Goal: Contribute content: Contribute content

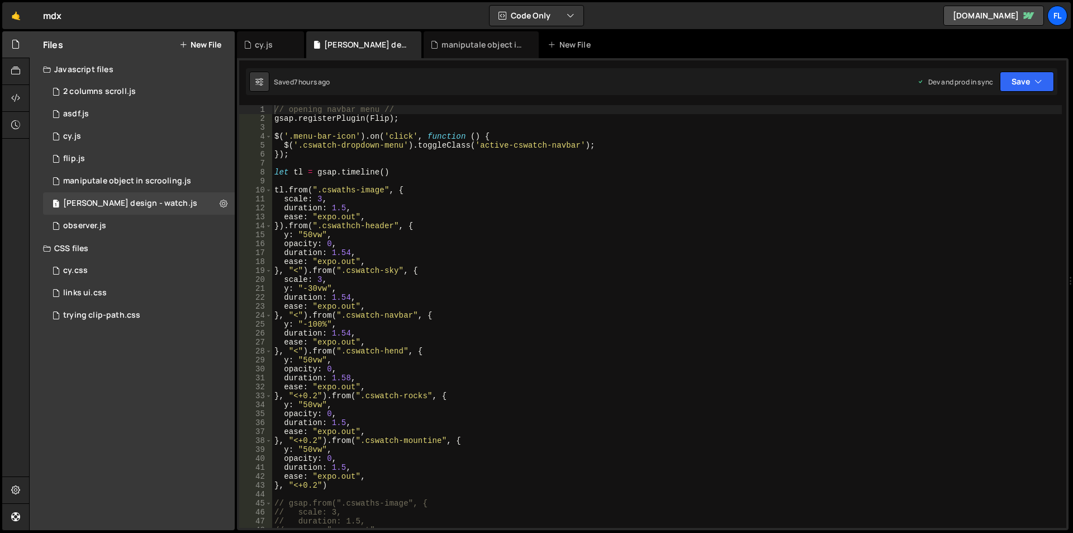
click at [204, 45] on button "New File" at bounding box center [200, 44] width 42 height 9
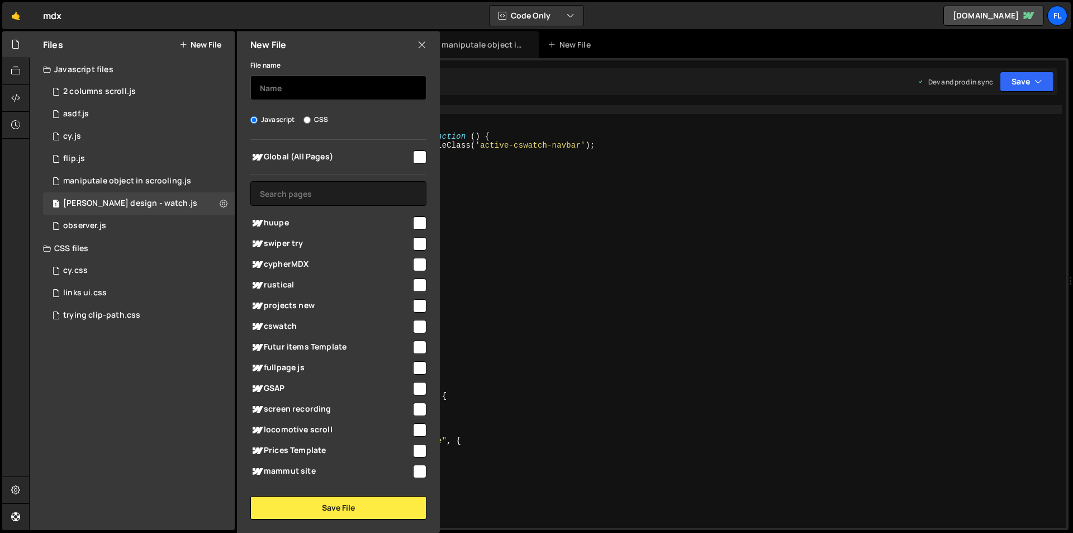
click at [295, 90] on input "text" at bounding box center [338, 87] width 176 height 25
type input "bottle"
click at [274, 86] on input "bottle" at bounding box center [338, 87] width 176 height 25
click at [280, 225] on span "huupe" at bounding box center [330, 222] width 161 height 13
checkbox input "true"
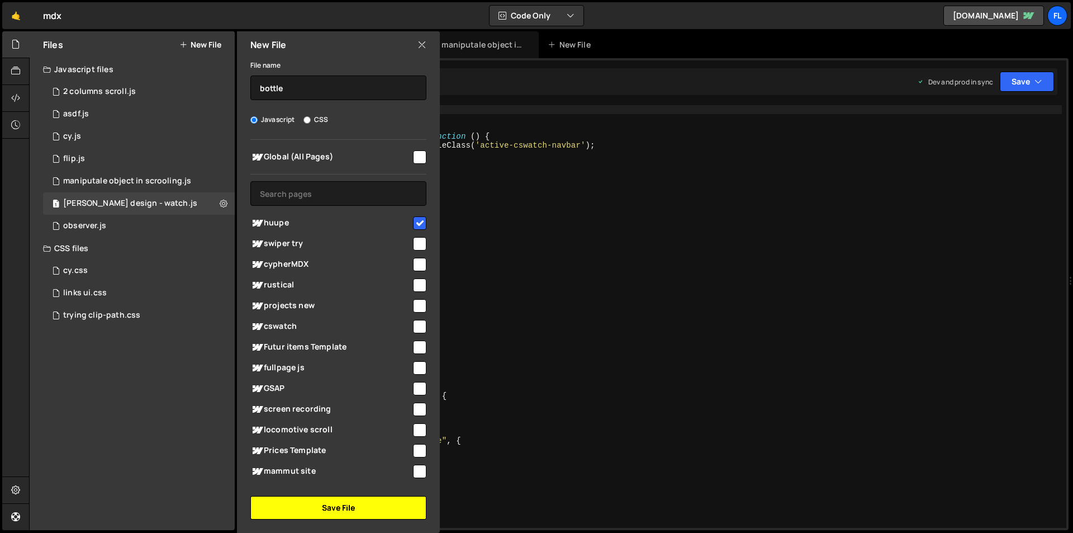
click at [334, 505] on button "Save File" at bounding box center [338, 507] width 176 height 23
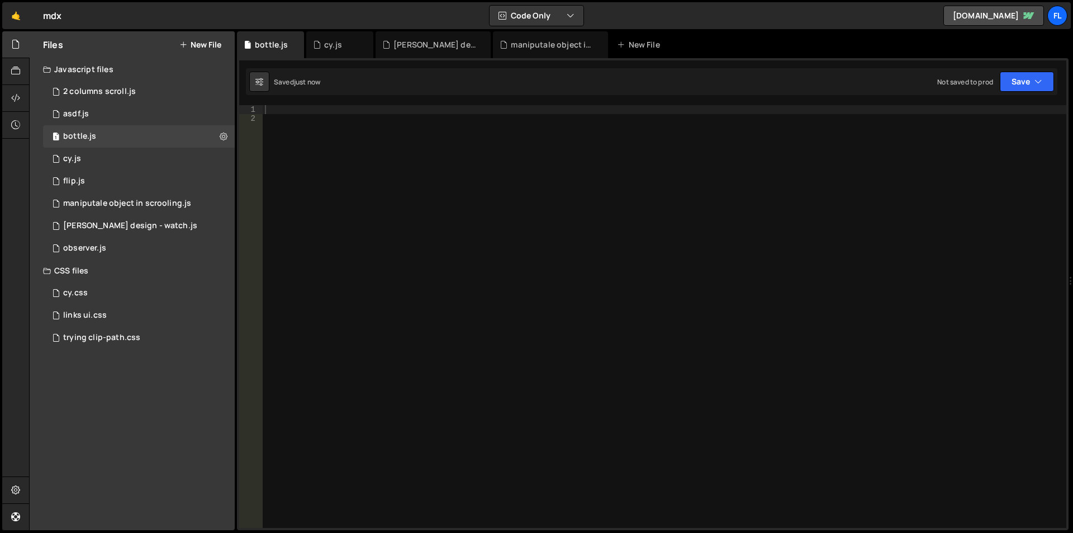
click at [303, 109] on div at bounding box center [665, 325] width 804 height 440
click at [318, 115] on div at bounding box center [665, 325] width 804 height 440
click at [317, 108] on div at bounding box center [665, 325] width 804 height 440
click at [327, 37] on div "cy.js" at bounding box center [339, 44] width 67 height 27
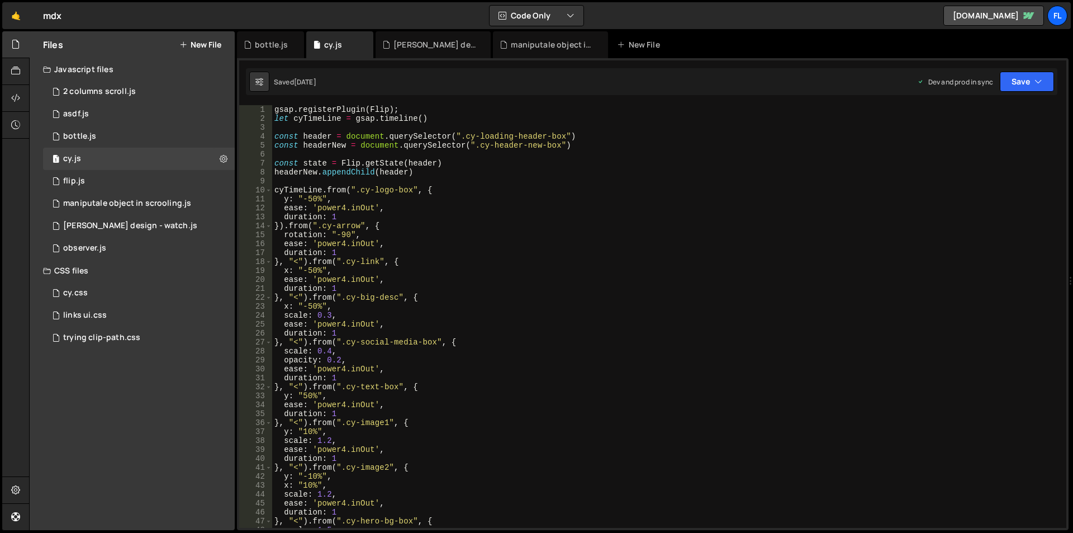
type textarea "gsap.registerPlugin(Flip);"
drag, startPoint x: 415, startPoint y: 109, endPoint x: 237, endPoint y: 110, distance: 177.7
click at [237, 110] on div "XXXXXXXXXXXXXXXXXXXXXXXXXXXXXXXXXXXXXXXXXXXXXXXXXXXXXXXXXXXXXXXXXXXXXXXXXXXXXXX…" at bounding box center [653, 294] width 832 height 472
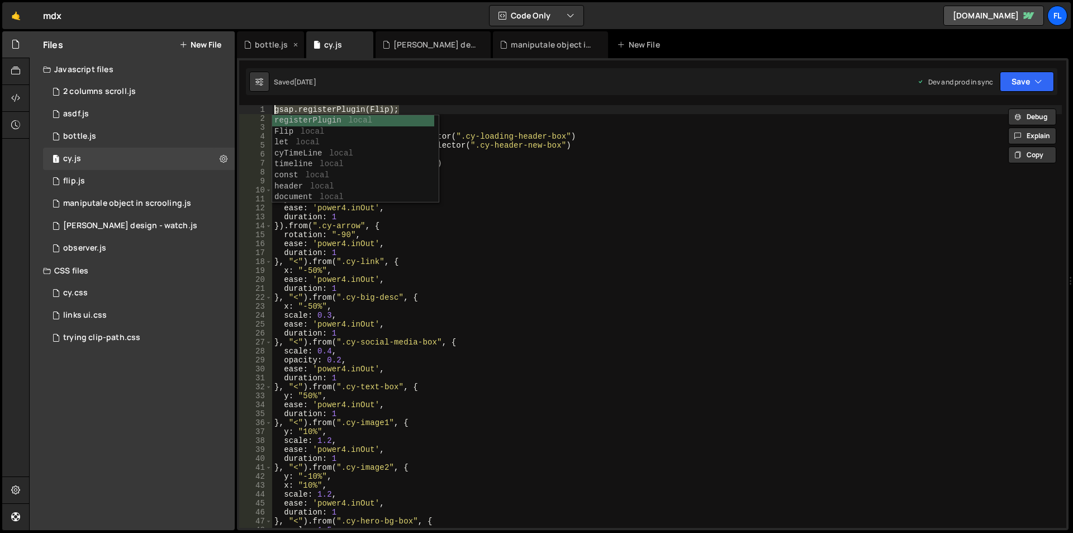
click at [261, 40] on div "bottle.js" at bounding box center [271, 44] width 33 height 11
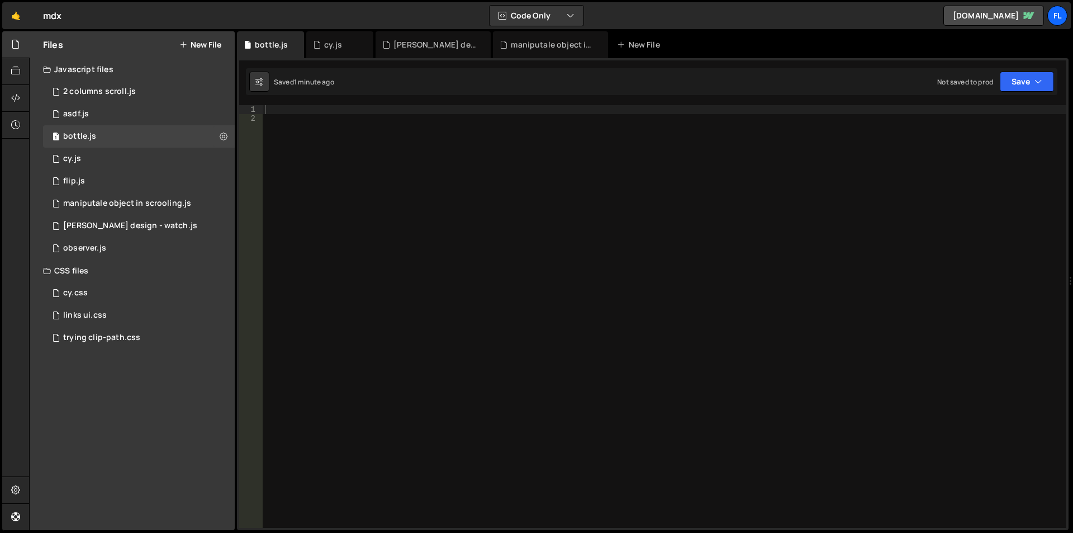
click at [301, 106] on div at bounding box center [665, 325] width 804 height 440
paste textarea "gsap.registerPlugin(Flip);"
type textarea "gsap.registerPlugin(Flip);"
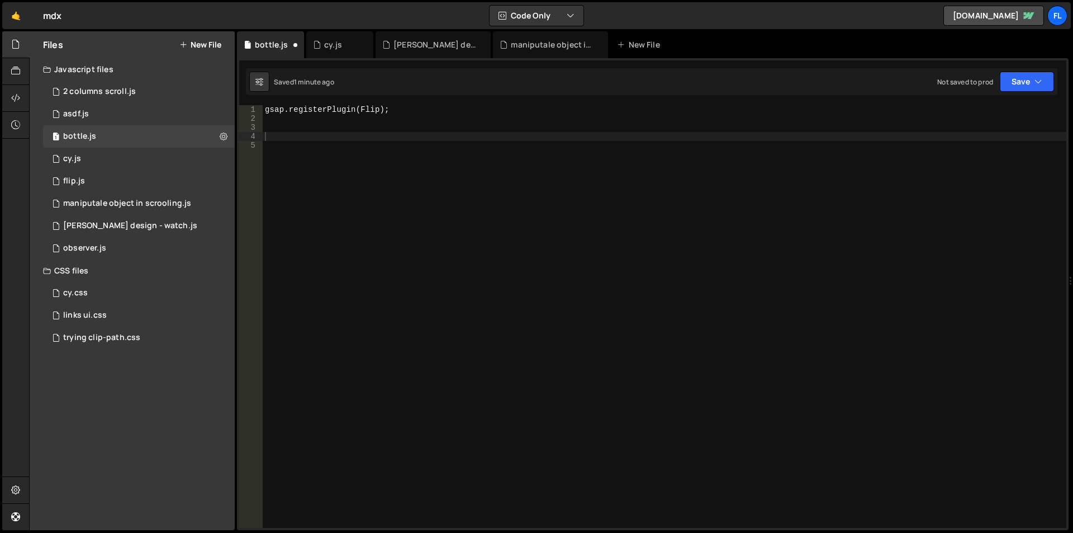
click at [504, 147] on div "gsap . registerPlugin ( Flip ) ;" at bounding box center [665, 325] width 804 height 440
type textarea "const bottle = document.quer"
click at [318, 40] on icon at bounding box center [317, 44] width 8 height 11
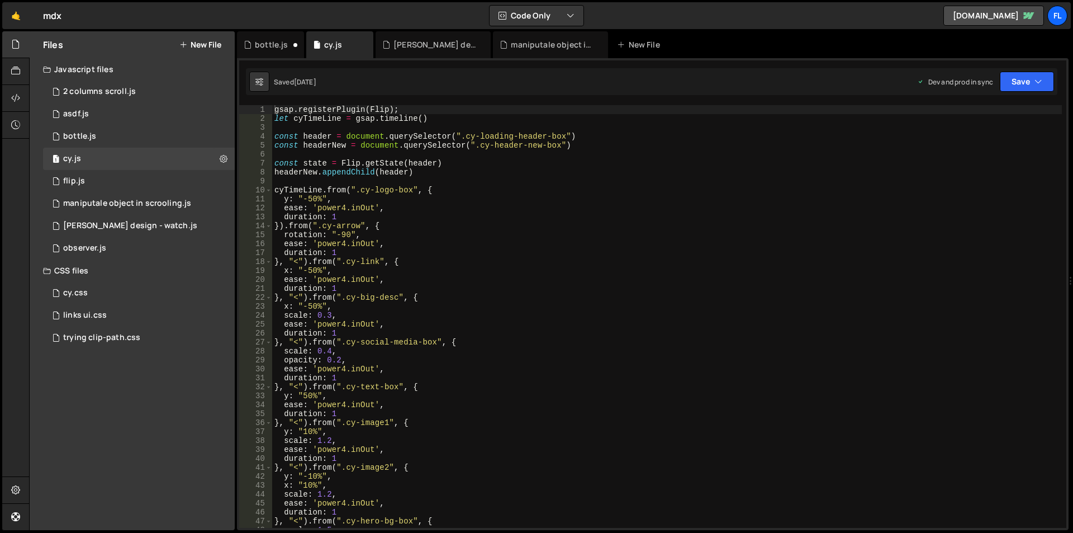
type textarea "const header = document.querySelector(".cy-loading-header-box")"
drag, startPoint x: 390, startPoint y: 134, endPoint x: 450, endPoint y: 135, distance: 60.9
click at [450, 135] on div "gsap . registerPlugin ( Flip ) ; let cyTimeLine = gsap . timeline ( ) const hea…" at bounding box center [667, 325] width 790 height 440
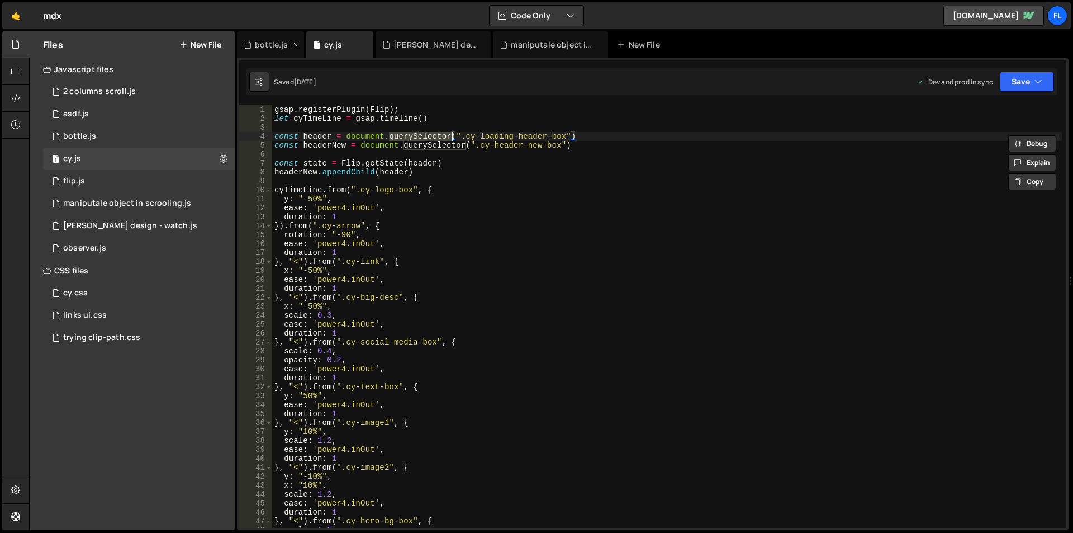
click at [253, 46] on div "bottle.js" at bounding box center [267, 44] width 47 height 11
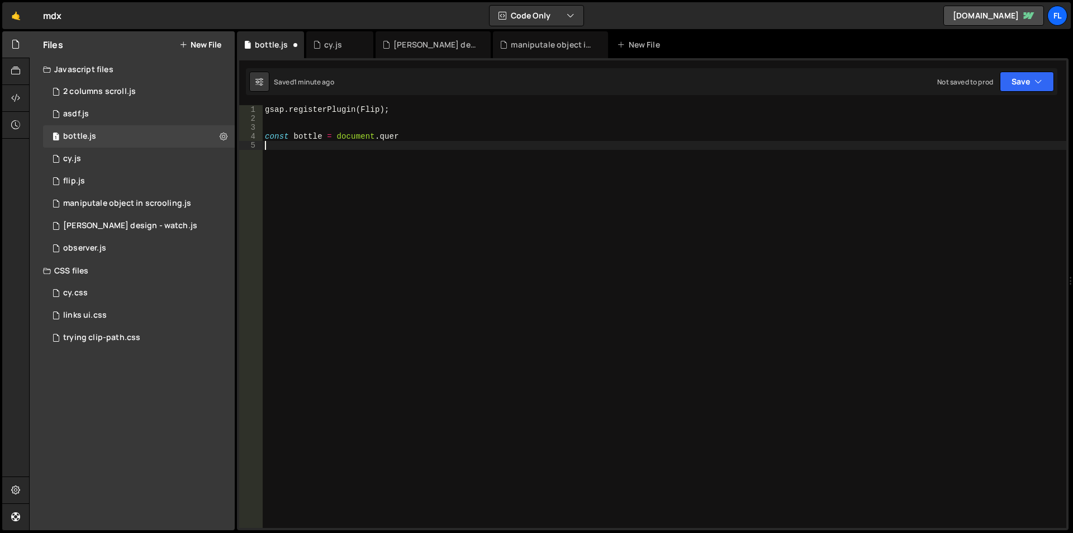
click at [415, 246] on div "gsap . registerPlugin ( Flip ) ; const bottle = document . quer" at bounding box center [665, 325] width 804 height 440
click at [406, 136] on div "gsap . registerPlugin ( Flip ) ; const bottle = document . quer" at bounding box center [665, 325] width 804 height 440
paste textarea "querySelector"
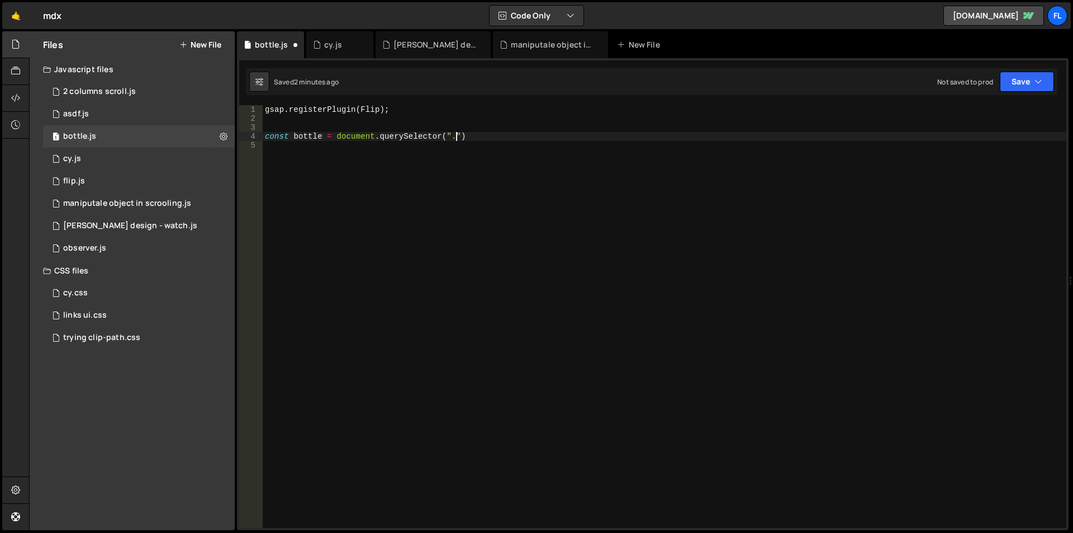
paste textarea "querySelector")"
type textarea "const bottle = document.querySelector(".querySelector")"
click at [477, 130] on div "gsap . registerPlugin ( Flip ) ; const bottle = document . querySelector ( ".qu…" at bounding box center [665, 325] width 804 height 440
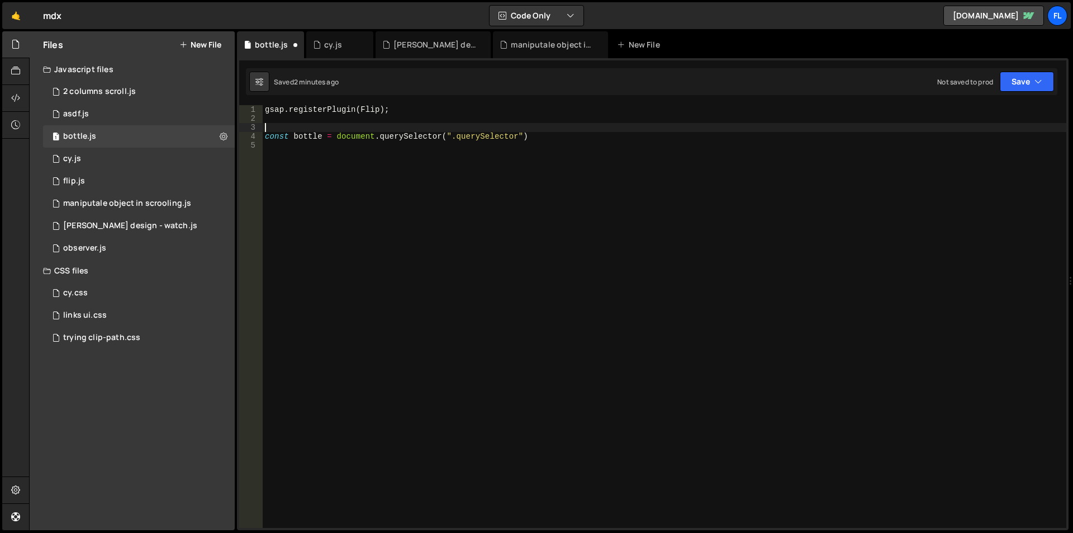
click at [486, 140] on div "gsap . registerPlugin ( Flip ) ; const bottle = document . querySelector ( ".qu…" at bounding box center [665, 325] width 804 height 440
paste textarea "bottle"
type textarea "const bottle = document.querySelector(".bottle")"
drag, startPoint x: 505, startPoint y: 134, endPoint x: 263, endPoint y: 135, distance: 242.0
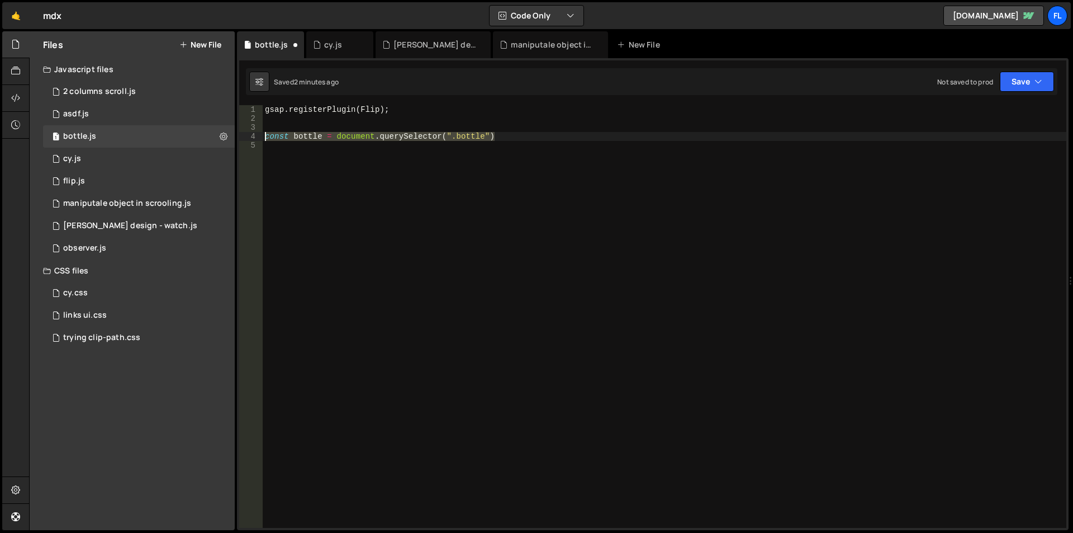
click at [263, 135] on div "gsap . registerPlugin ( Flip ) ; const bottle = document . querySelector ( ".bo…" at bounding box center [665, 325] width 804 height 440
paste textarea "const bottle = document.querySelector(".bottle")"
click at [471, 146] on div "gsap . registerPlugin ( Flip ) ; const bottle = document . querySelector ( ".bo…" at bounding box center [665, 325] width 804 height 440
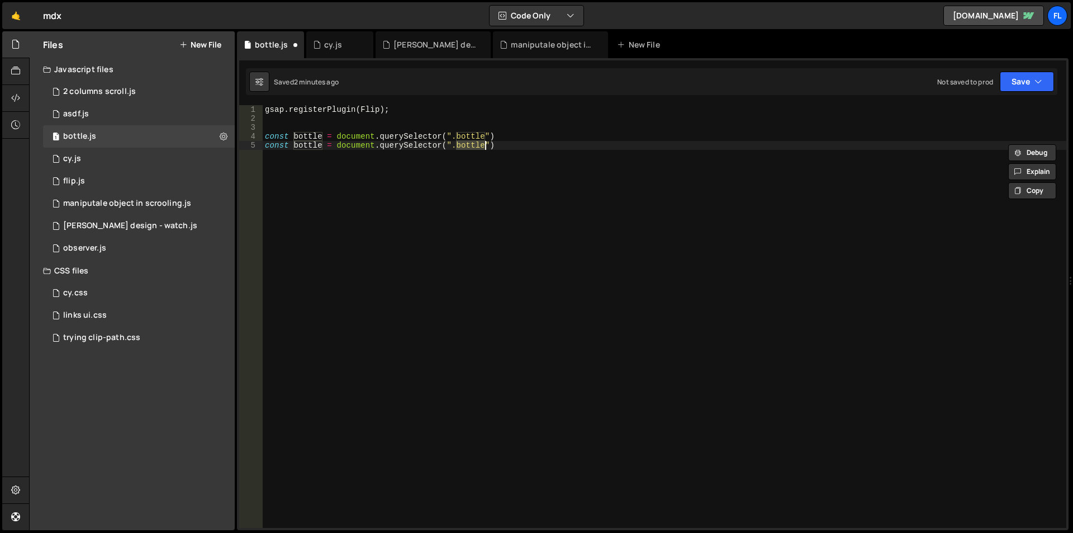
paste textarea "ending-position"
click at [307, 147] on div "gsap . registerPlugin ( Flip ) ; const bottle = document . querySelector ( ".bo…" at bounding box center [665, 325] width 804 height 440
paste textarea "ending-position"
type textarea "const endingPosition = document.querySelector(".ending-position")"
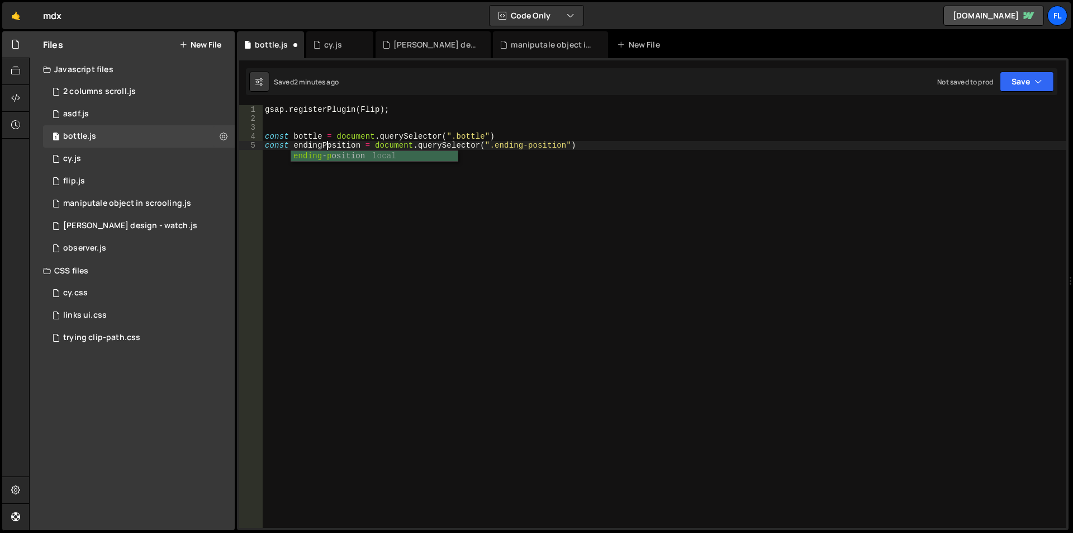
scroll to position [0, 4]
click at [410, 247] on div "gsap . registerPlugin ( Flip ) ; const bottle = document . querySelector ( ".bo…" at bounding box center [665, 325] width 804 height 440
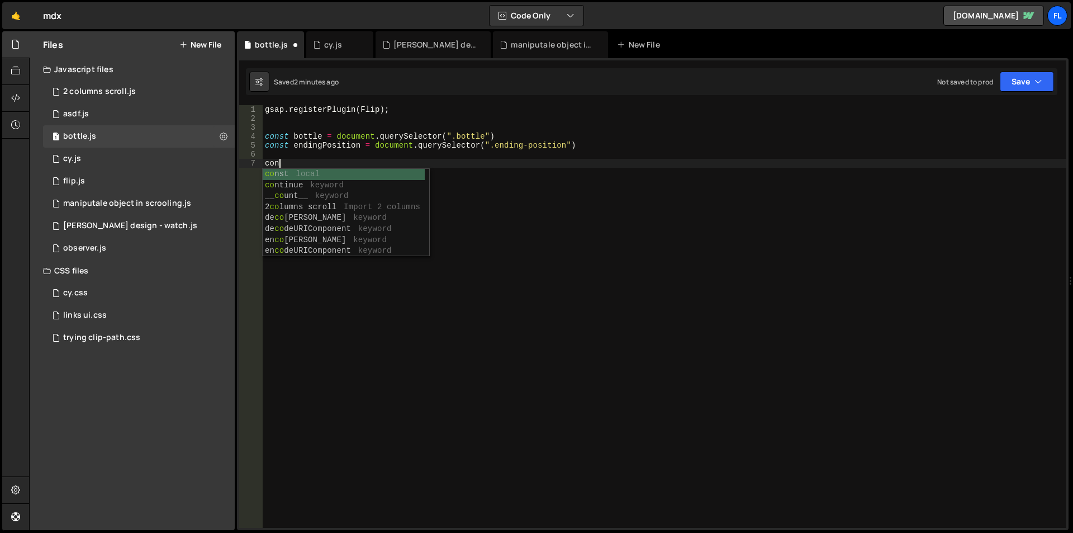
scroll to position [0, 1]
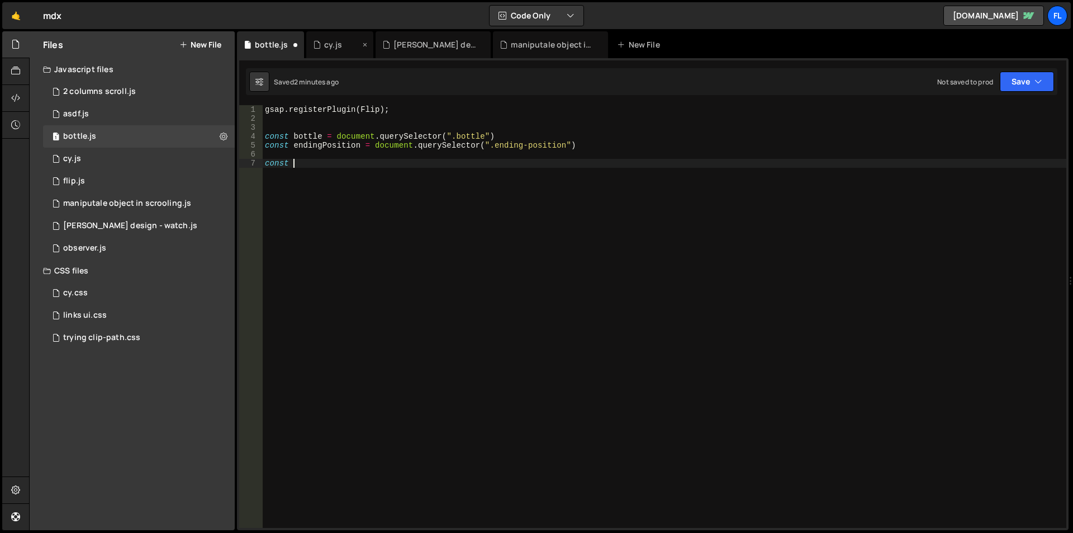
click at [323, 36] on div "cy.js" at bounding box center [339, 44] width 67 height 27
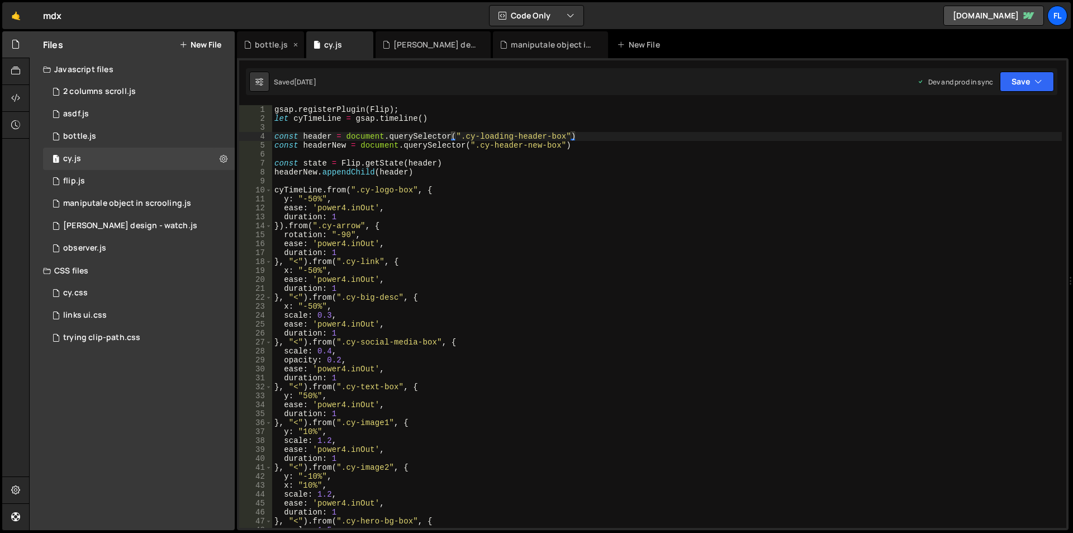
click at [267, 42] on div "bottle.js" at bounding box center [271, 44] width 33 height 11
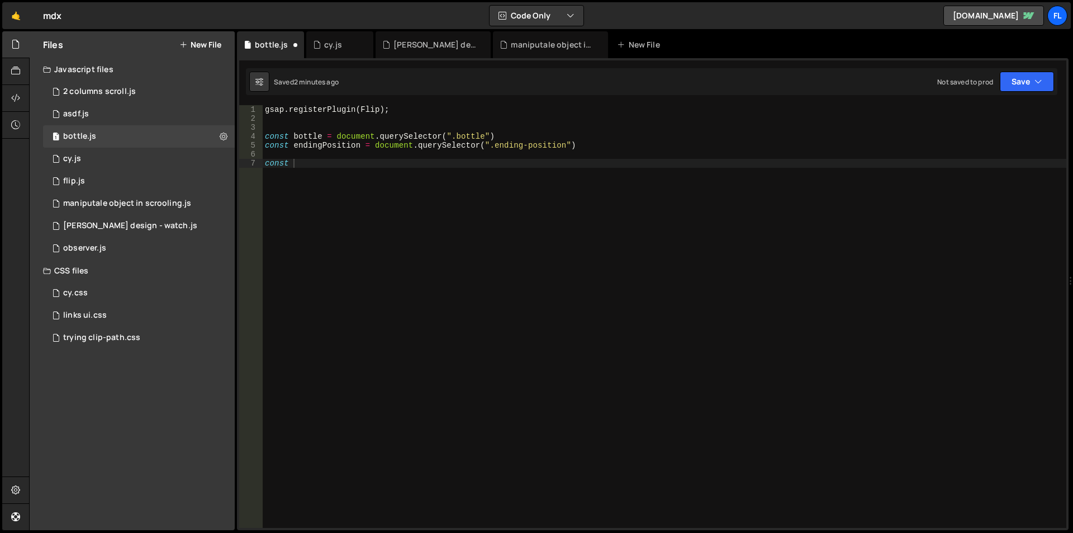
click at [559, 303] on div "gsap . registerPlugin ( Flip ) ; const bottle = document . querySelector ( ".bo…" at bounding box center [665, 325] width 804 height 440
type textarea "const state = Flip.getState(bottle)"
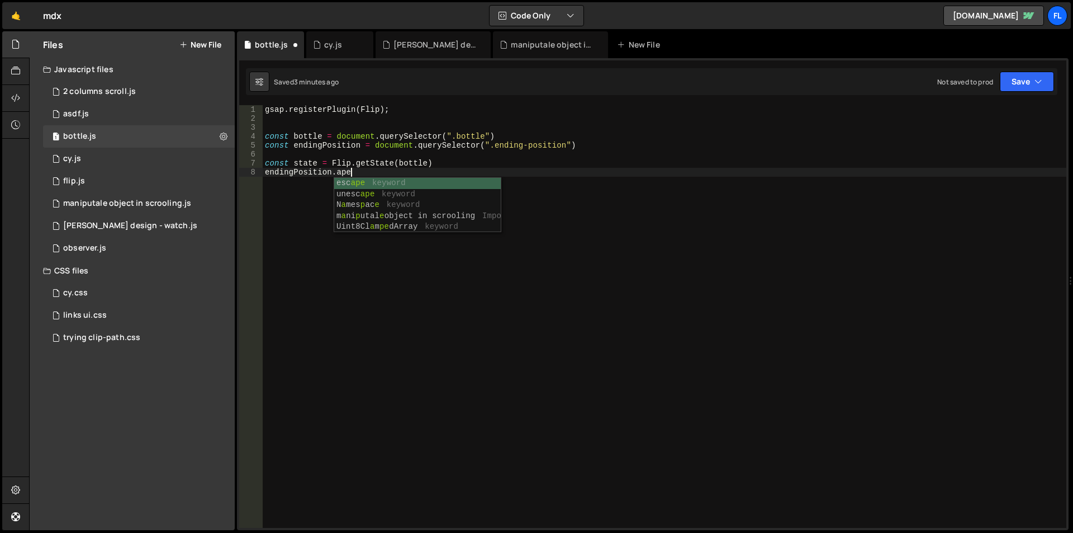
scroll to position [0, 6]
type textarea "endingPosition.apen"
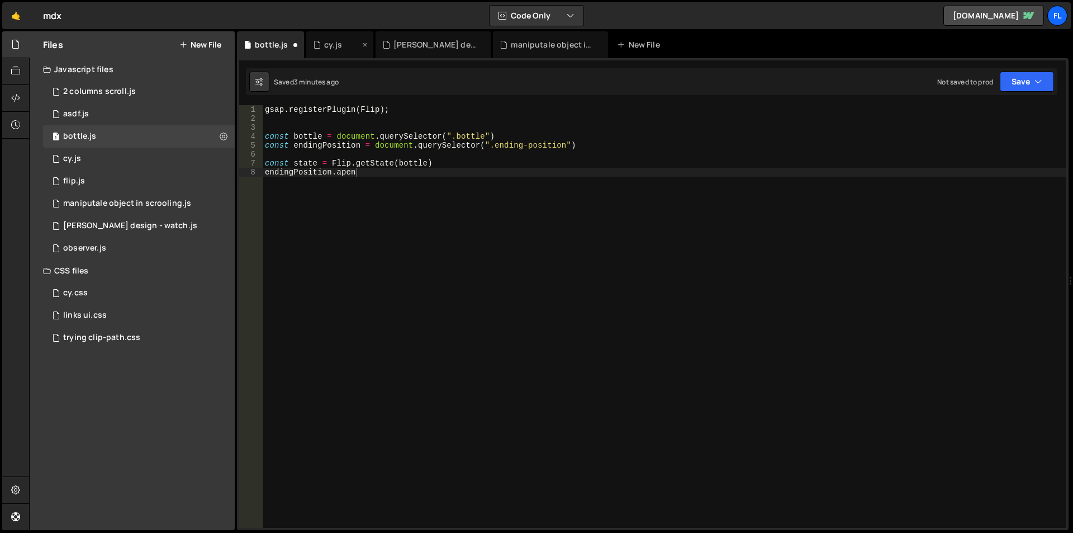
click at [332, 48] on div "cy.js" at bounding box center [333, 44] width 18 height 11
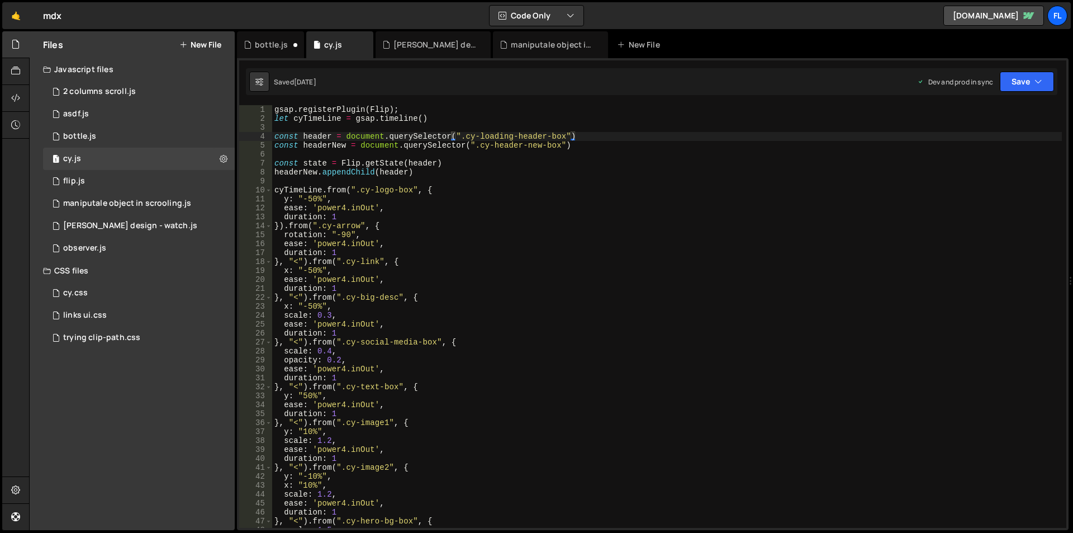
type textarea "headerNew.appendChild(header)"
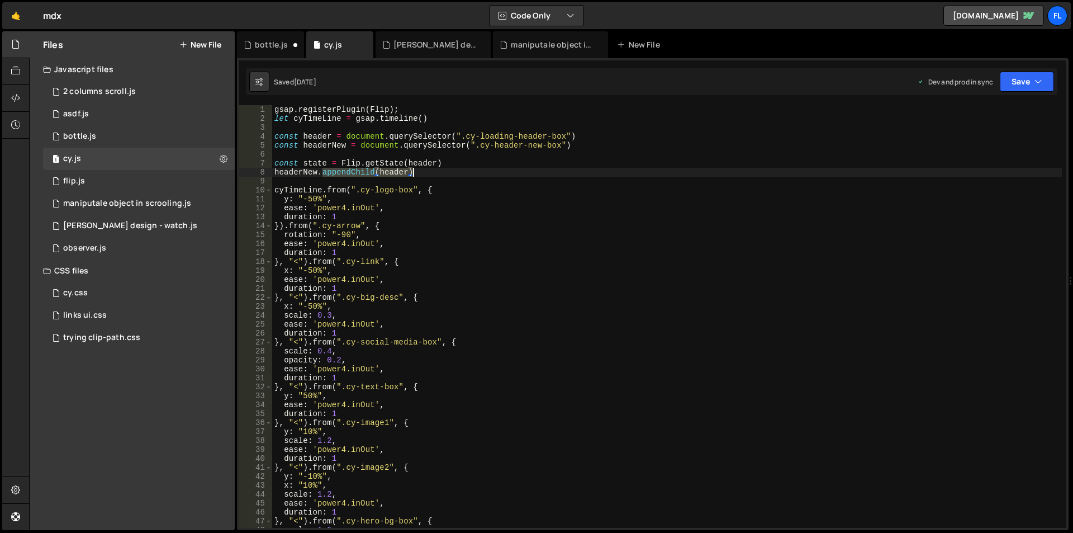
drag, startPoint x: 323, startPoint y: 171, endPoint x: 418, endPoint y: 172, distance: 95.0
click at [418, 172] on div "gsap . registerPlugin ( Flip ) ; let cyTimeLine = gsap . timeline ( ) const hea…" at bounding box center [667, 325] width 790 height 440
click at [267, 36] on div "bottle.js" at bounding box center [270, 44] width 67 height 27
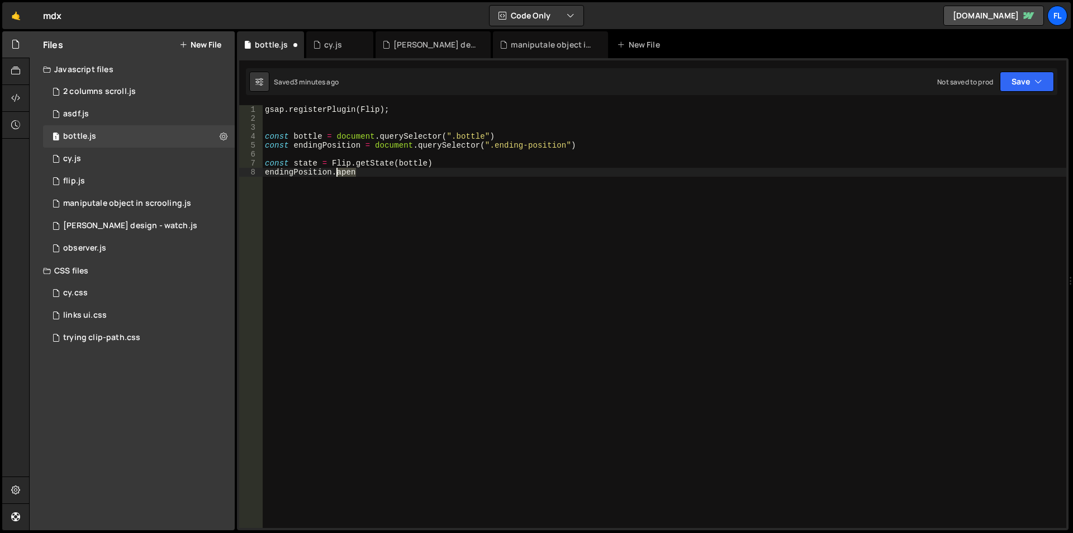
drag, startPoint x: 359, startPoint y: 174, endPoint x: 338, endPoint y: 173, distance: 21.2
click at [338, 173] on div "gsap . registerPlugin ( Flip ) ; const bottle = document . querySelector ( ".bo…" at bounding box center [665, 325] width 804 height 440
paste textarea "pendChild(header)"
click at [406, 172] on div "gsap . registerPlugin ( Flip ) ; const bottle = document . querySelector ( ".bo…" at bounding box center [665, 325] width 804 height 440
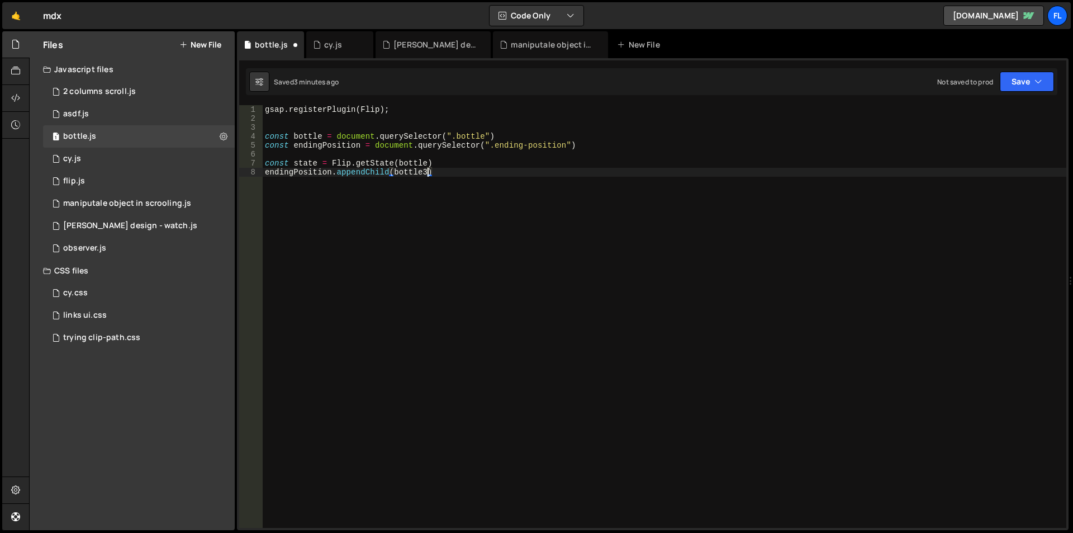
scroll to position [0, 11]
type textarea "endingPosition.appendChild(bottle)"
click at [329, 45] on div "cy.js" at bounding box center [333, 44] width 18 height 11
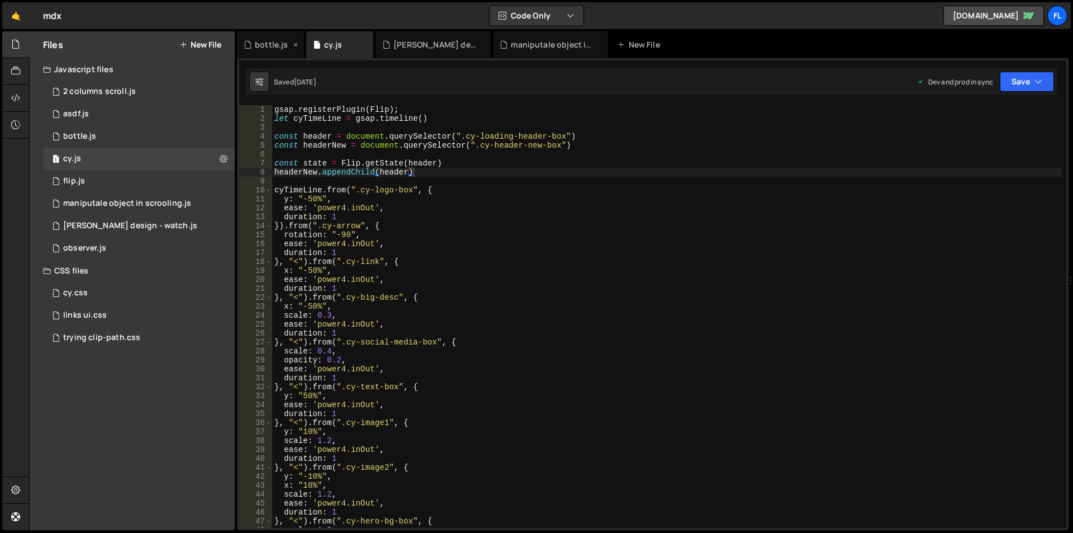
click at [267, 43] on div "bottle.js" at bounding box center [271, 44] width 33 height 11
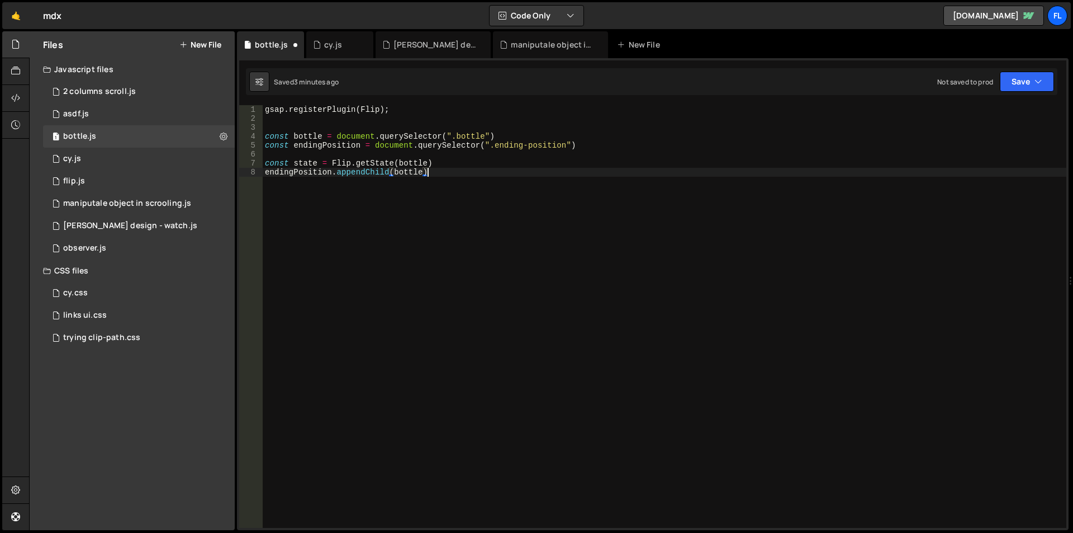
click at [451, 172] on div "gsap . registerPlugin ( Flip ) ; const bottle = document . querySelector ( ".bo…" at bounding box center [665, 325] width 804 height 440
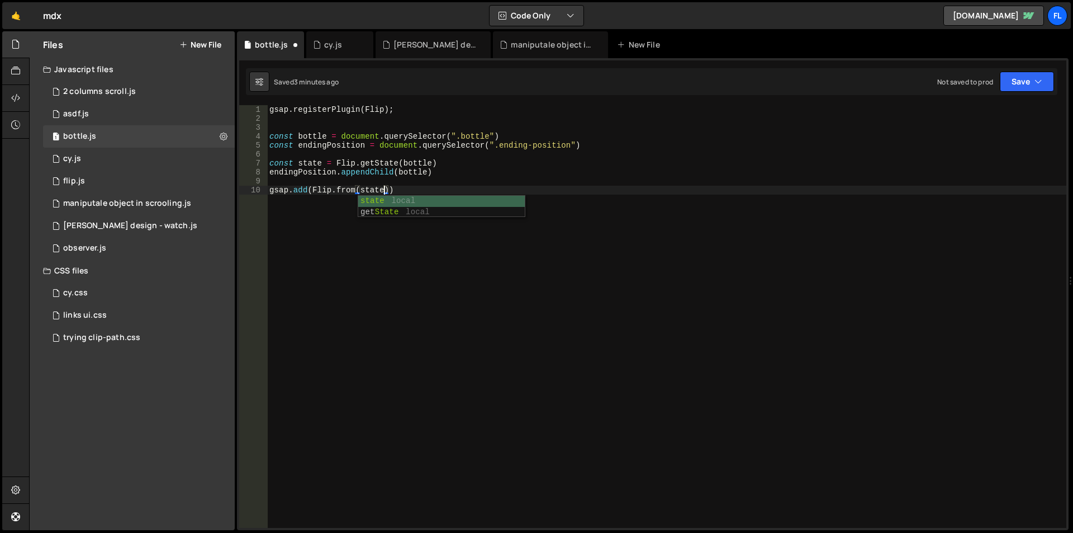
scroll to position [0, 8]
click at [327, 46] on div "cy.js" at bounding box center [333, 44] width 18 height 11
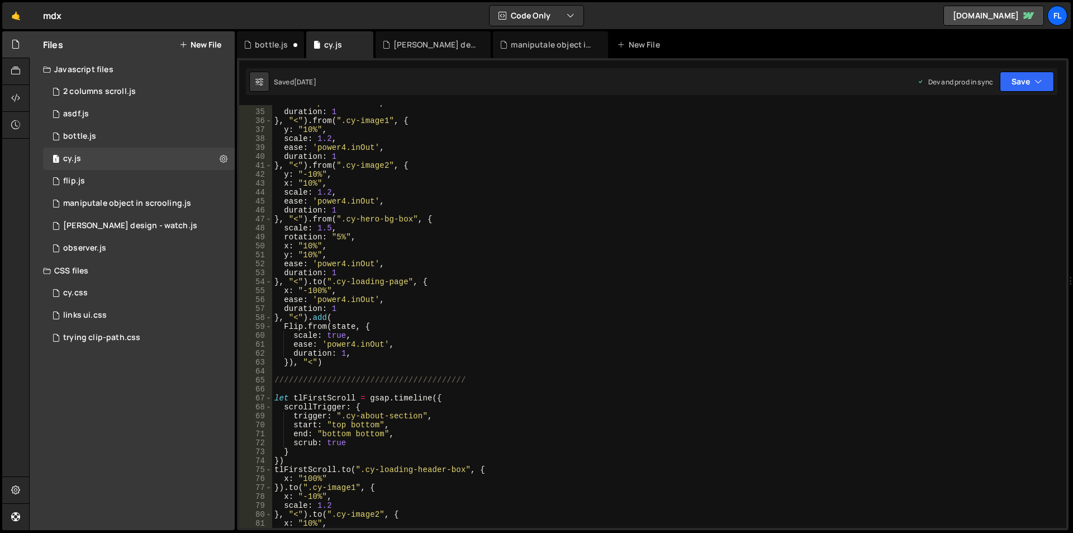
scroll to position [302, 0]
click at [272, 32] on div "bottle.js" at bounding box center [270, 44] width 67 height 27
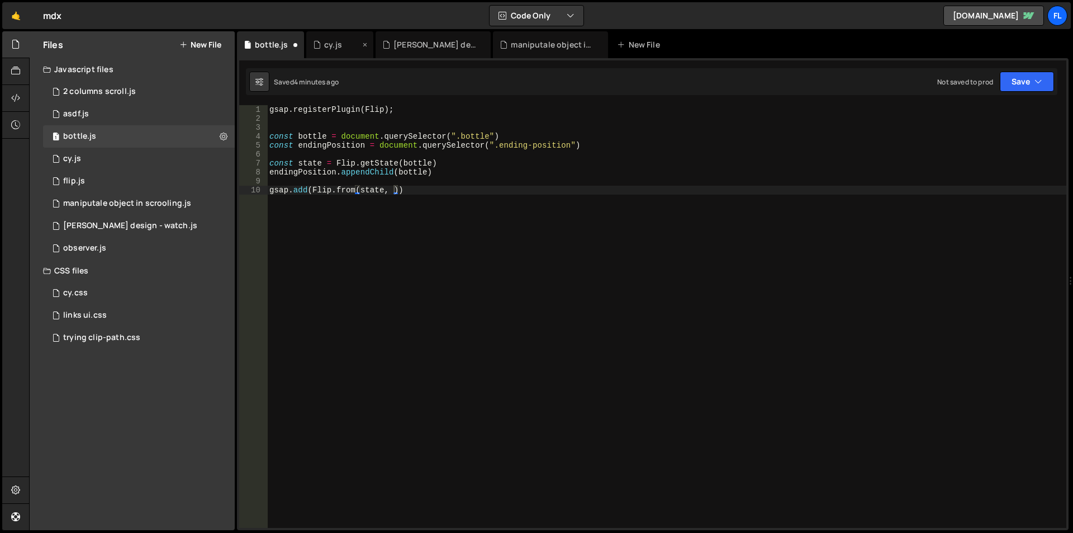
click at [322, 41] on div "cy.js" at bounding box center [336, 44] width 47 height 11
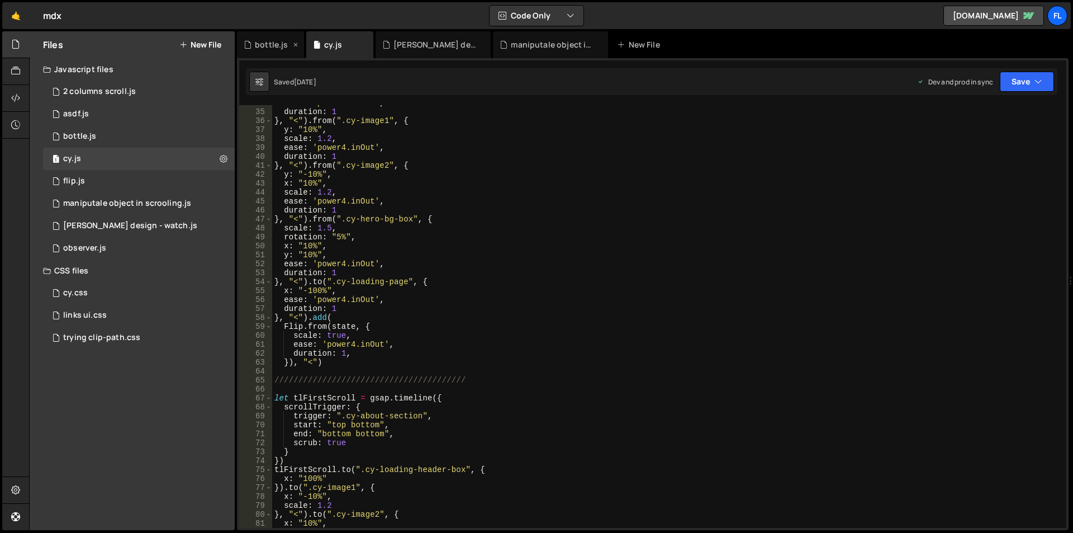
click at [267, 43] on div "bottle.js" at bounding box center [271, 44] width 33 height 11
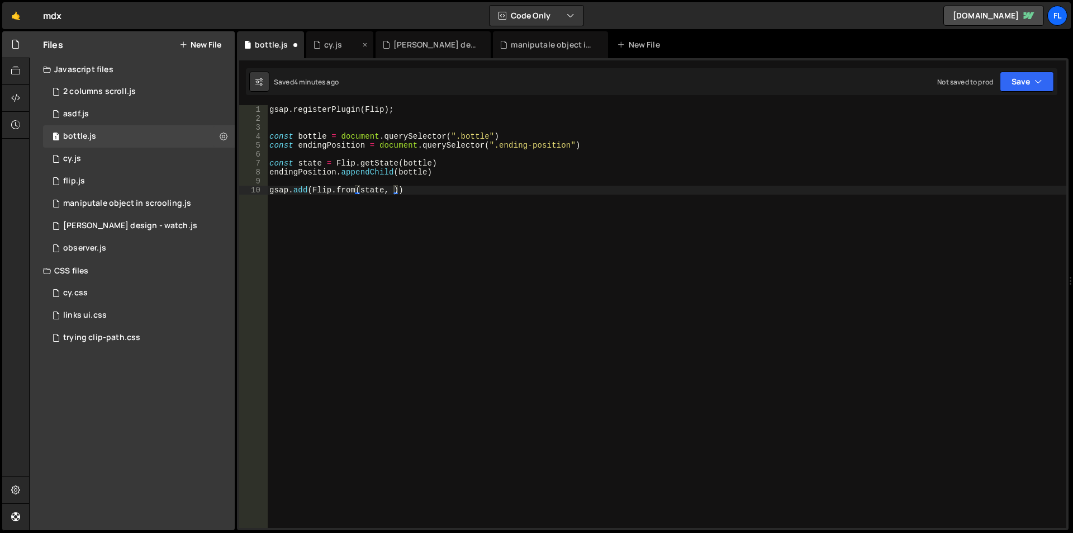
click at [325, 50] on div "cy.js" at bounding box center [333, 44] width 18 height 11
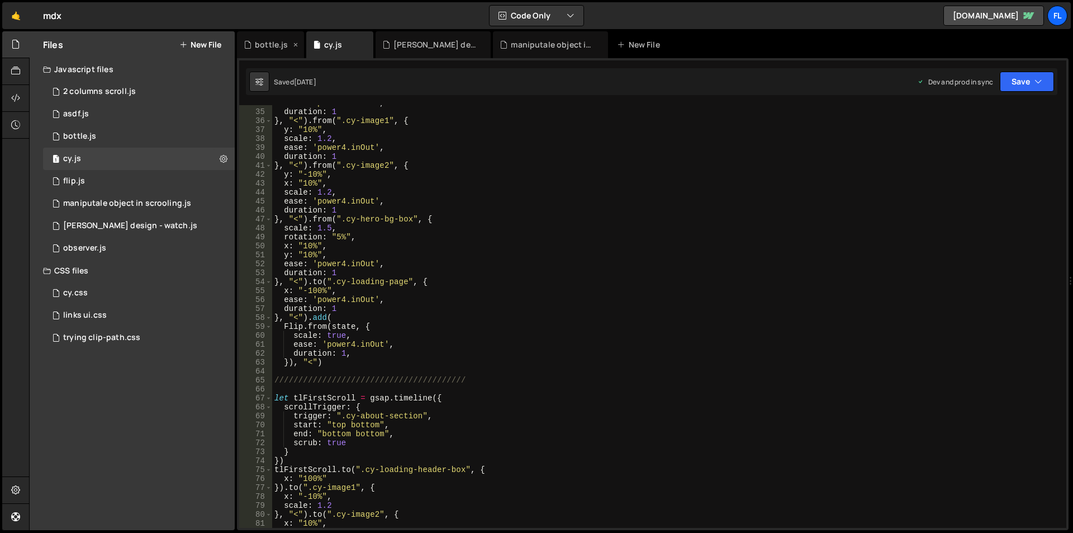
click at [267, 45] on div "bottle.js" at bounding box center [271, 44] width 33 height 11
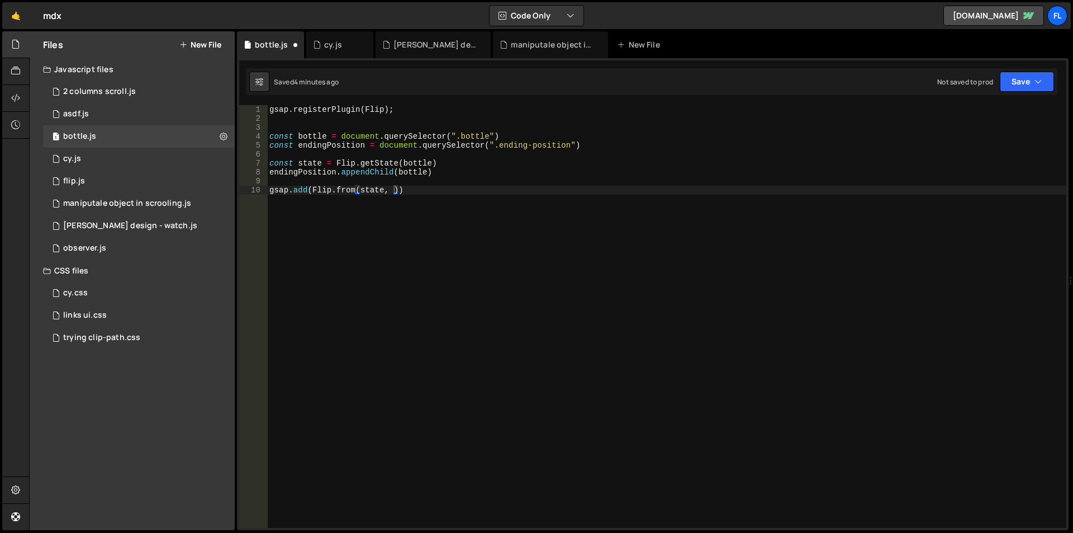
click at [392, 191] on div "gsap . registerPlugin ( Flip ) ; const bottle = document . querySelector ( ".bo…" at bounding box center [666, 325] width 799 height 440
type textarea "gsap.add(Flip.from(state, {))"
type textarea "scale:"
click at [335, 46] on div "cy.js" at bounding box center [333, 44] width 18 height 11
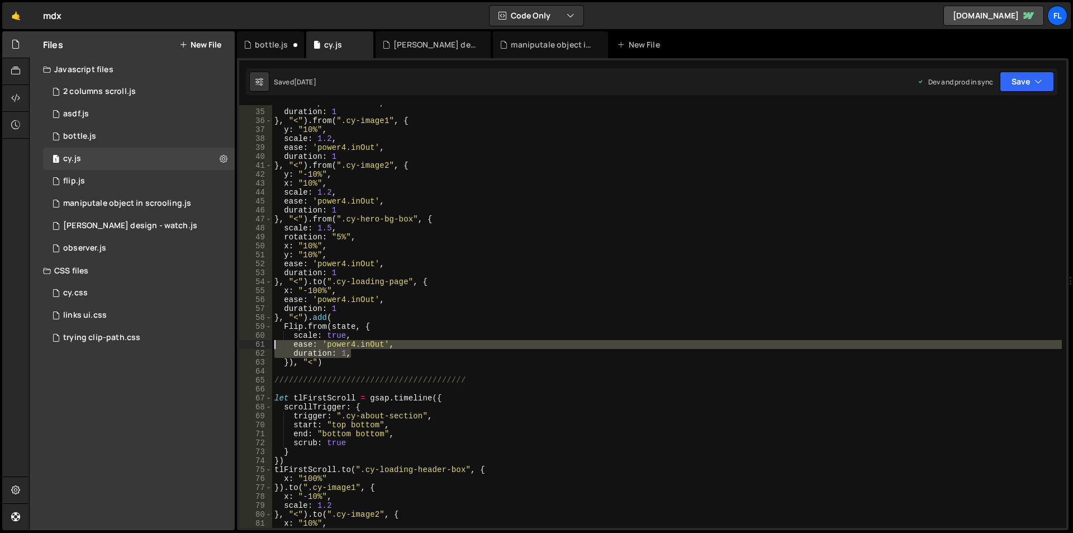
drag, startPoint x: 357, startPoint y: 353, endPoint x: 264, endPoint y: 345, distance: 93.7
click at [264, 345] on div "duration: 1, 34 35 36 37 38 39 40 41 42 43 44 45 46 47 48 49 50 51 52 53 54 55 …" at bounding box center [652, 316] width 827 height 422
click at [497, 274] on div "ease : 'power4.inOut' , duration : 1 } , "<" ) . from ( ".cy-image1" , { y : "1…" at bounding box center [667, 318] width 790 height 440
drag, startPoint x: 353, startPoint y: 354, endPoint x: 259, endPoint y: 346, distance: 94.8
click at [259, 346] on div "duration: 1 34 35 36 37 38 39 40 41 42 43 44 45 46 47 48 49 50 51 52 53 54 55 5…" at bounding box center [652, 316] width 827 height 422
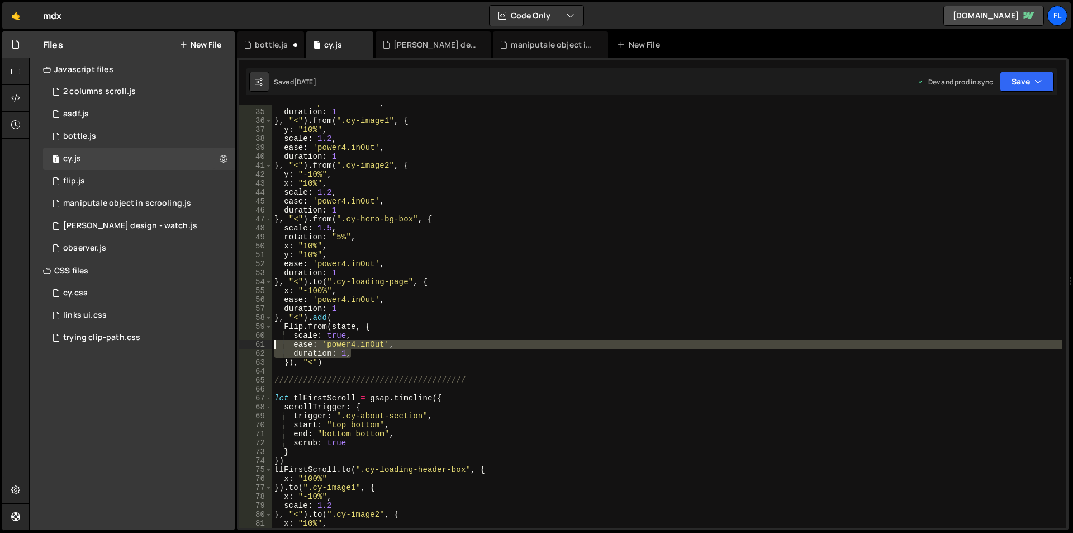
type textarea "ease: 'power4.inOut', duration: 1,"
click at [269, 41] on div "bottle.js" at bounding box center [271, 44] width 33 height 11
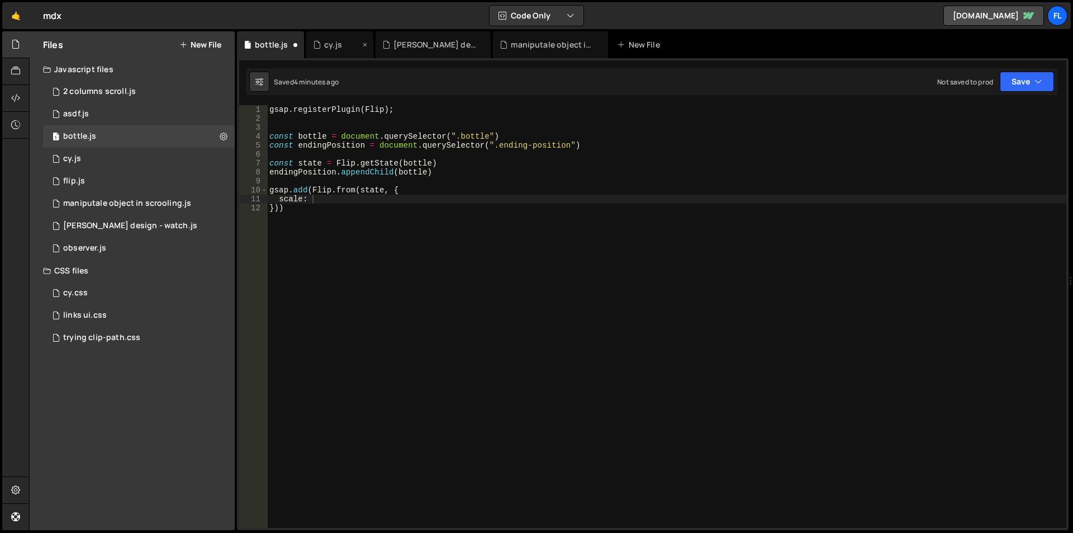
click at [322, 44] on div "cy.js" at bounding box center [336, 44] width 47 height 11
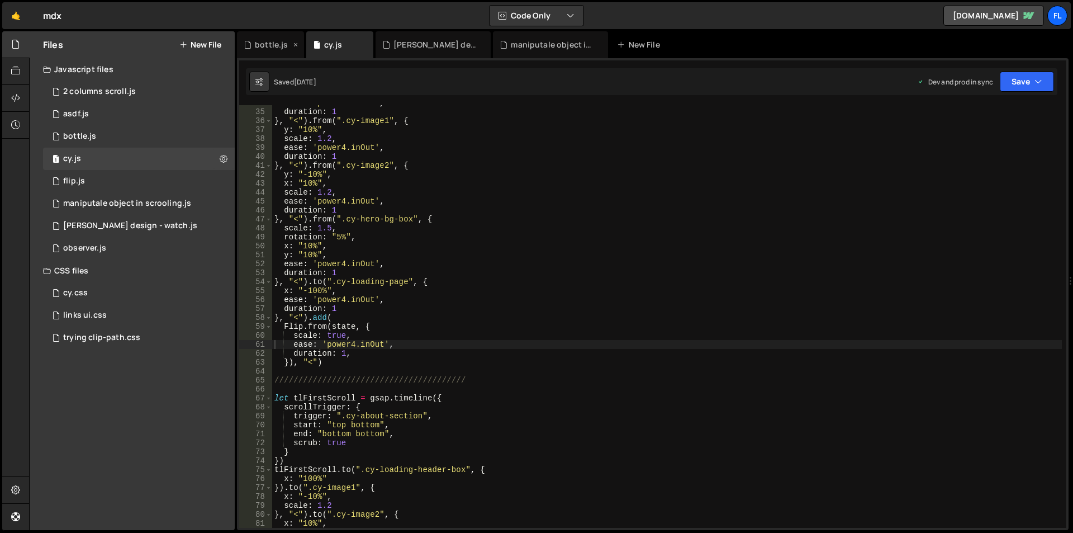
click at [277, 42] on div "bottle.js" at bounding box center [271, 44] width 33 height 11
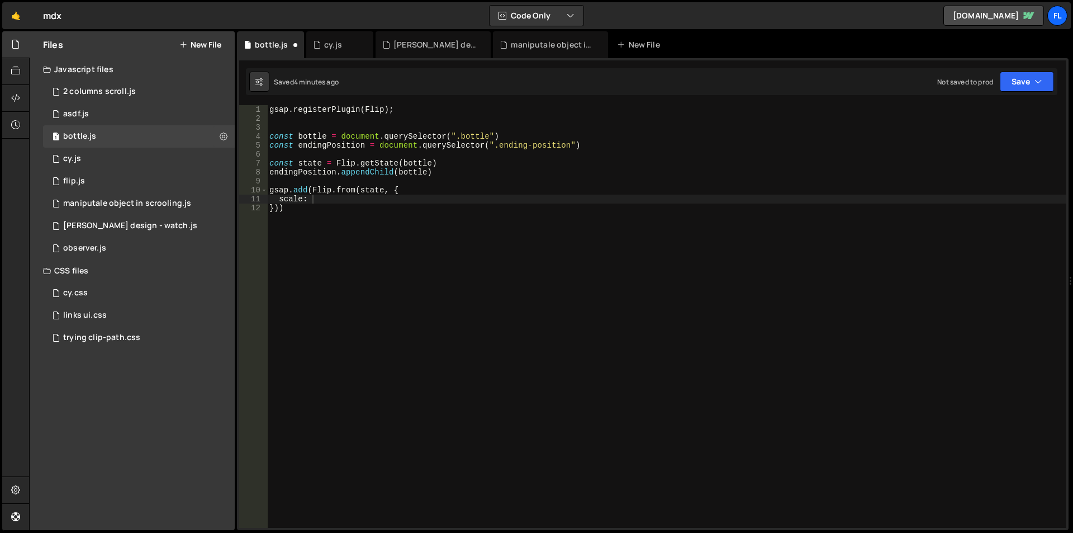
click at [331, 198] on div "gsap . registerPlugin ( Flip ) ; const bottle = document . querySelector ( ".bo…" at bounding box center [666, 325] width 799 height 440
type textarea "scale: true,"
paste textarea "duration: 1,"
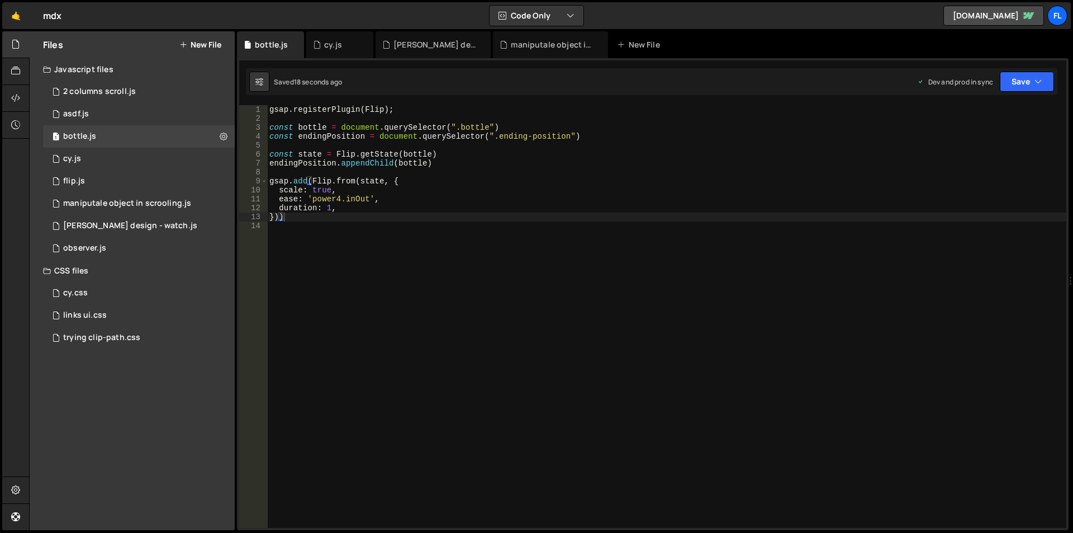
click at [362, 208] on div "gsap . registerPlugin ( Flip ) ; const bottle = document . querySelector ( ".bo…" at bounding box center [666, 325] width 799 height 440
type textarea "duration: 1,"
drag, startPoint x: 325, startPoint y: 217, endPoint x: 318, endPoint y: 217, distance: 6.7
click at [318, 217] on div "gsap . registerPlugin ( Flip ) ; const bottle = document . querySelector ( ".bo…" at bounding box center [666, 325] width 799 height 440
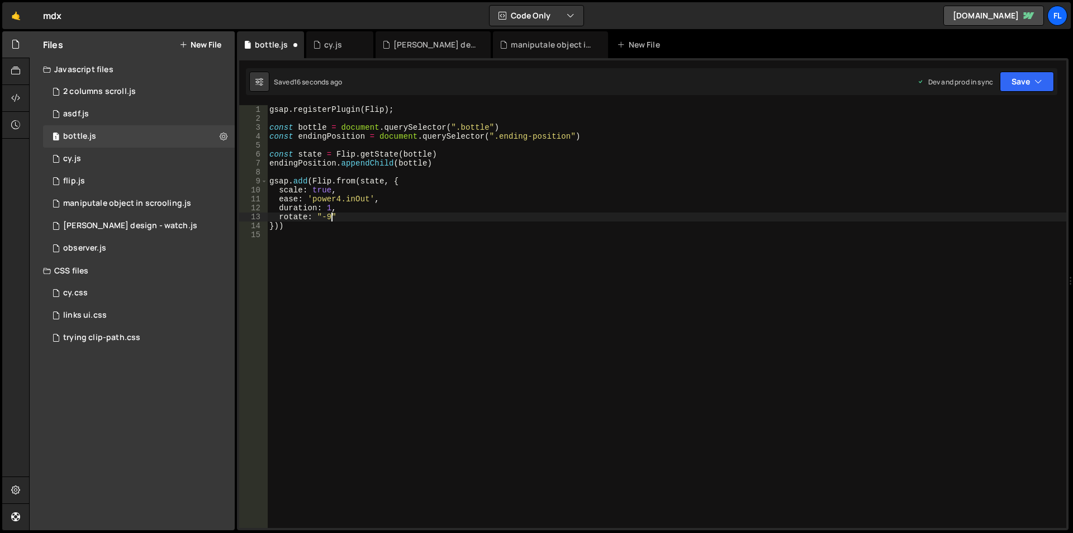
scroll to position [0, 4]
click at [293, 225] on div "gsap . registerPlugin ( Flip ) ; const bottle = document . querySelector ( ".bo…" at bounding box center [666, 325] width 799 height 440
type textarea "}))"
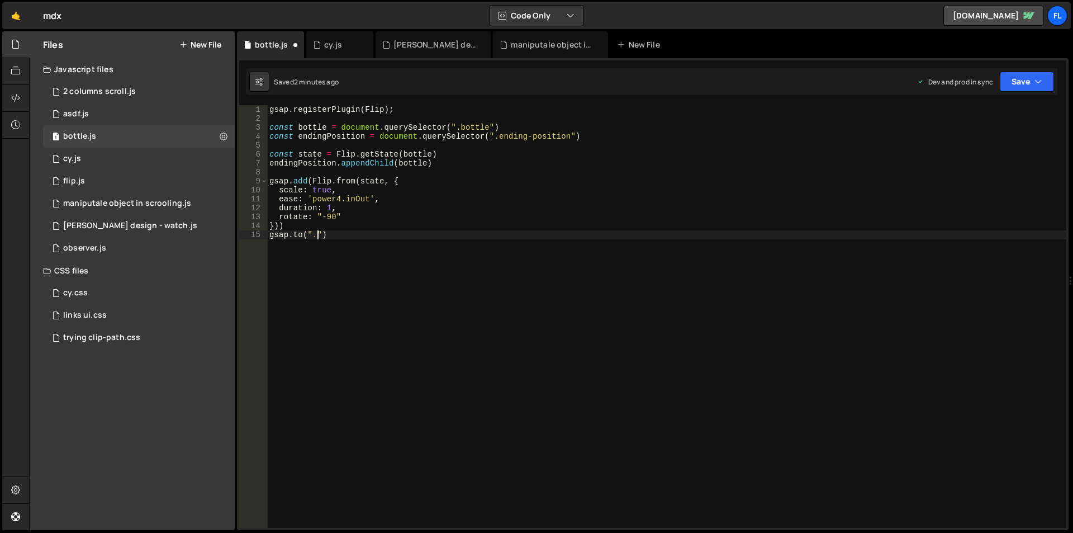
scroll to position [0, 3]
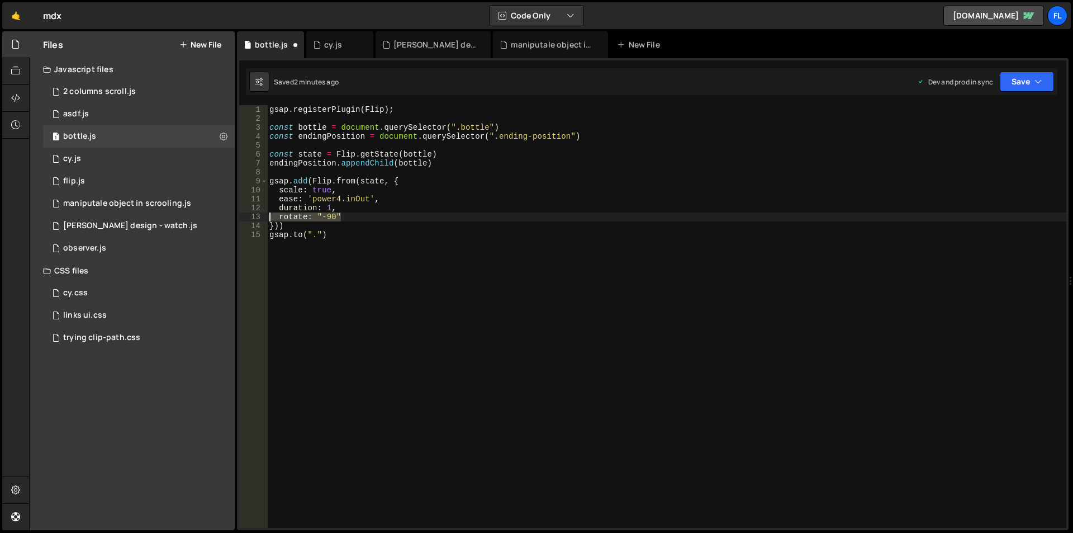
drag, startPoint x: 349, startPoint y: 214, endPoint x: 254, endPoint y: 216, distance: 95.0
click at [254, 216] on div "[DOMAIN_NAME](".") 1 2 3 4 5 6 7 8 9 10 11 12 13 14 15 gsap . registerPlugin ( …" at bounding box center [652, 316] width 827 height 422
click at [318, 234] on div "gsap . registerPlugin ( Flip ) ; const bottle = document . querySelector ( ".bo…" at bounding box center [666, 325] width 799 height 440
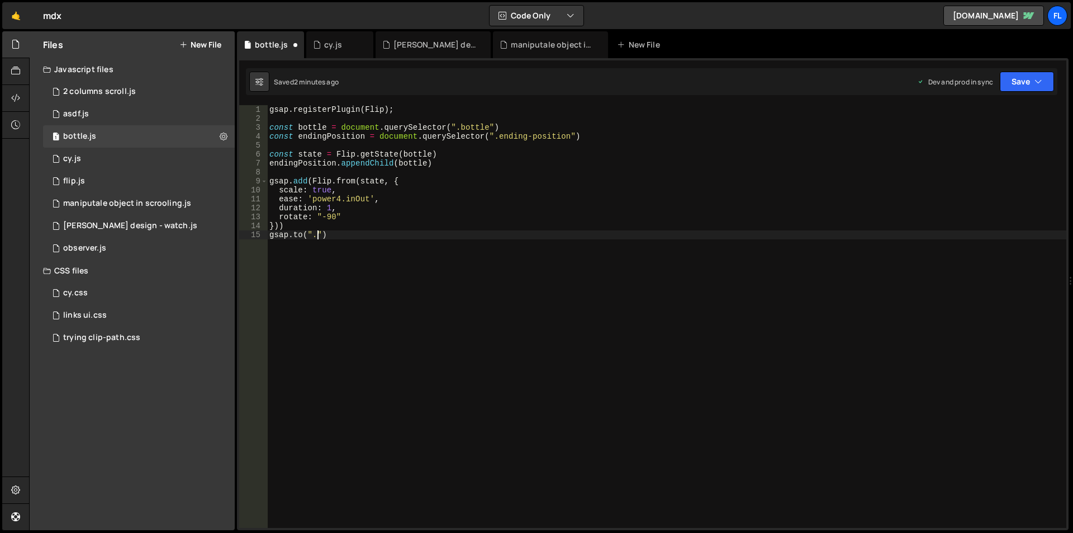
paste textarea "right-area"
type textarea "[DOMAIN_NAME](".right-area", {)"
drag, startPoint x: 365, startPoint y: 234, endPoint x: 318, endPoint y: 236, distance: 47.5
click at [318, 236] on div "gsap . registerPlugin ( Flip ) ; const bottle = document . querySelector ( ".bo…" at bounding box center [666, 325] width 799 height 440
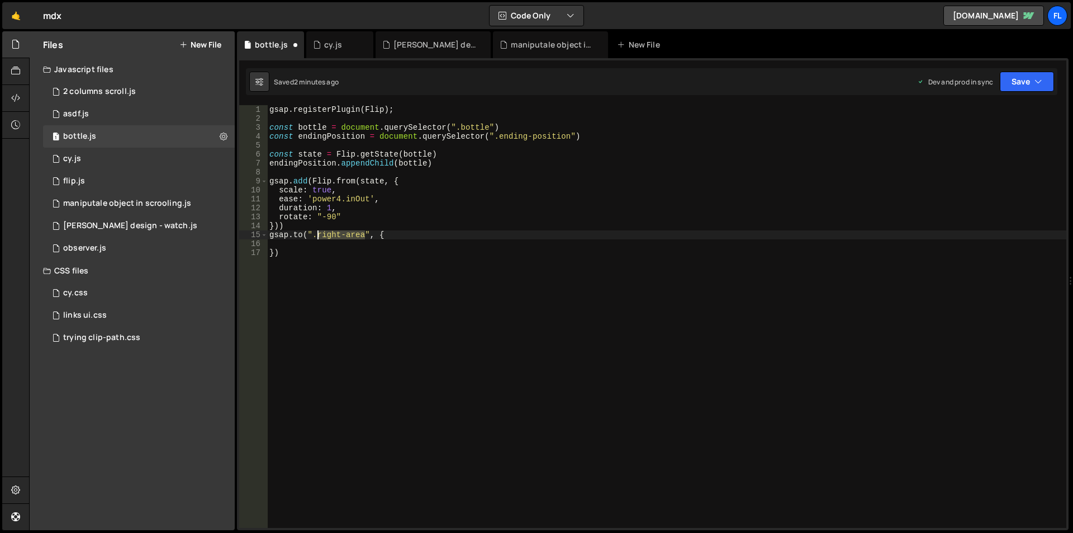
paste textarea "bottle-image"
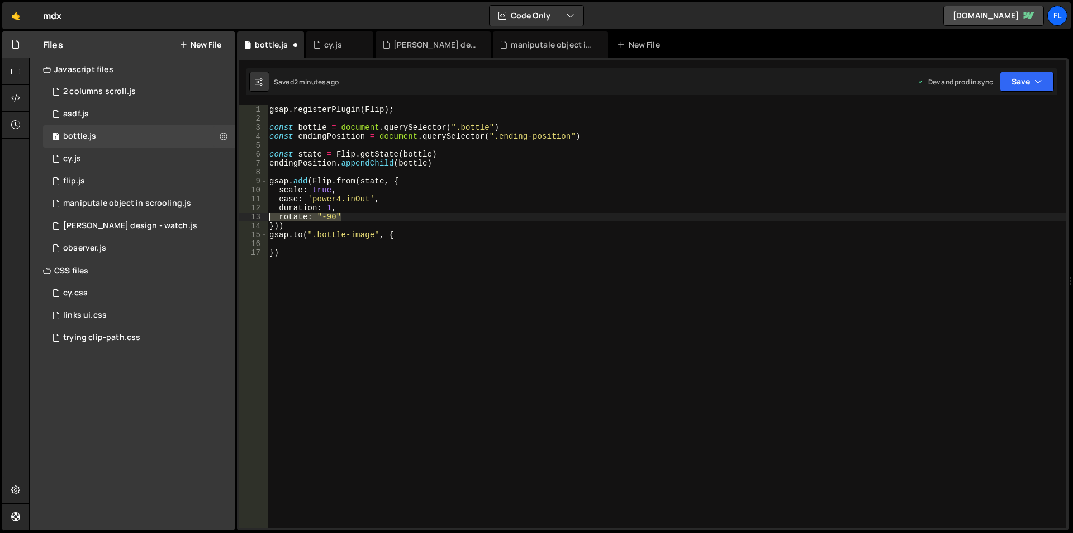
drag, startPoint x: 344, startPoint y: 216, endPoint x: 248, endPoint y: 217, distance: 96.7
click at [248, 217] on div "[DOMAIN_NAME](".bottle-image", { 1 2 3 4 5 6 7 8 9 10 11 12 13 14 15 16 17 gsap…" at bounding box center [652, 316] width 827 height 422
type textarea "rotate: "-90""
click at [343, 244] on div "gsap . registerPlugin ( Flip ) ; const bottle = document . querySelector ( ".bo…" at bounding box center [666, 325] width 799 height 440
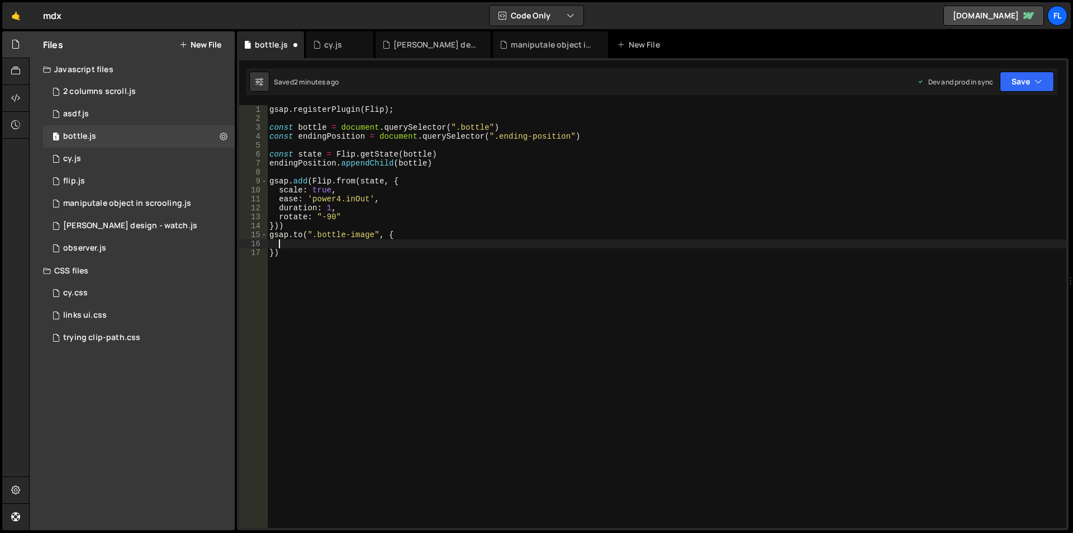
paste textarea "rotate: "-90""
click at [350, 215] on div "gsap . registerPlugin ( Flip ) ; const bottle = document . querySelector ( ".bo…" at bounding box center [666, 325] width 799 height 440
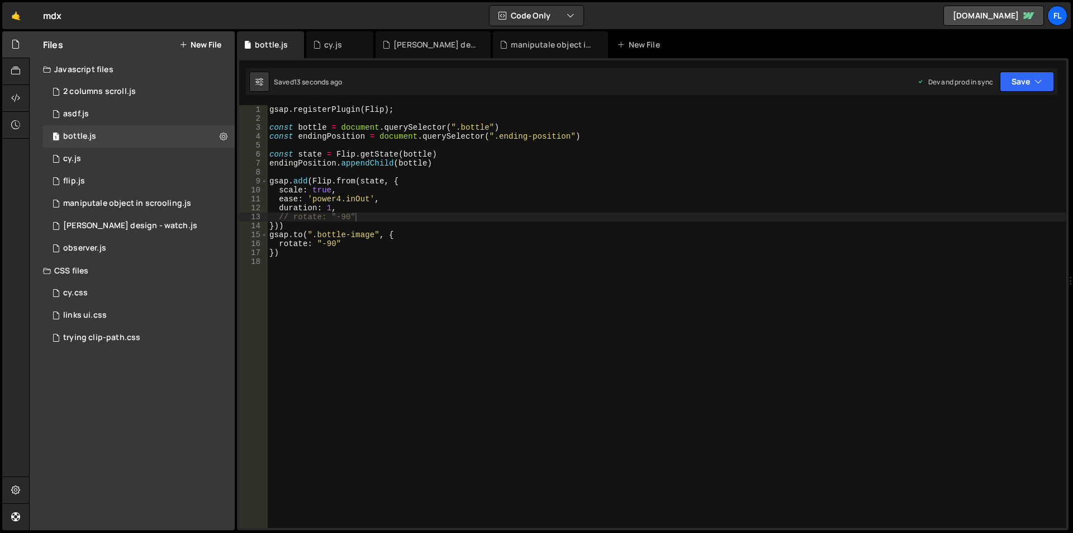
click at [677, 247] on div "gsap . registerPlugin ( Flip ) ; const bottle = document . querySelector ( ".bo…" at bounding box center [666, 325] width 799 height 440
type textarea "rotate: "-90""
click at [528, 366] on div "gsap . registerPlugin ( Flip ) ; const bottle = document . querySelector ( ".bo…" at bounding box center [666, 325] width 799 height 440
click at [459, 165] on div "gsap . registerPlugin ( Flip ) ; const bottle = document . querySelector ( ".bo…" at bounding box center [666, 325] width 799 height 440
type textarea "endingPosition.appendChild(bottle)"
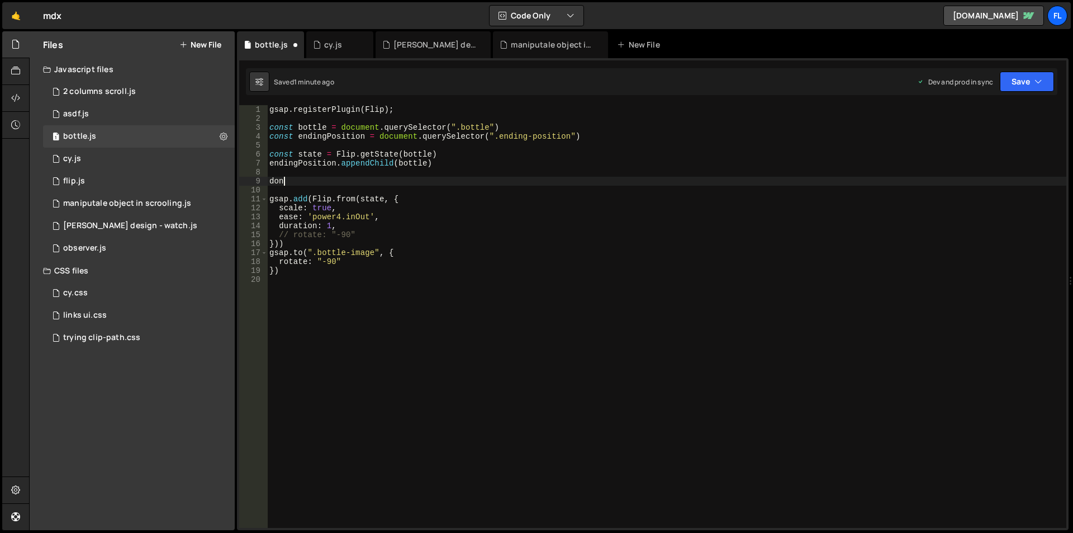
type textarea "d"
click at [295, 184] on div "gsap . registerPlugin ( Flip ) ; const bottle = document . querySelector ( ".bo…" at bounding box center [666, 325] width 799 height 440
click at [277, 200] on div "gsap . registerPlugin ( Flip ) ; const bottle = document . querySelector ( ".bo…" at bounding box center [666, 325] width 799 height 440
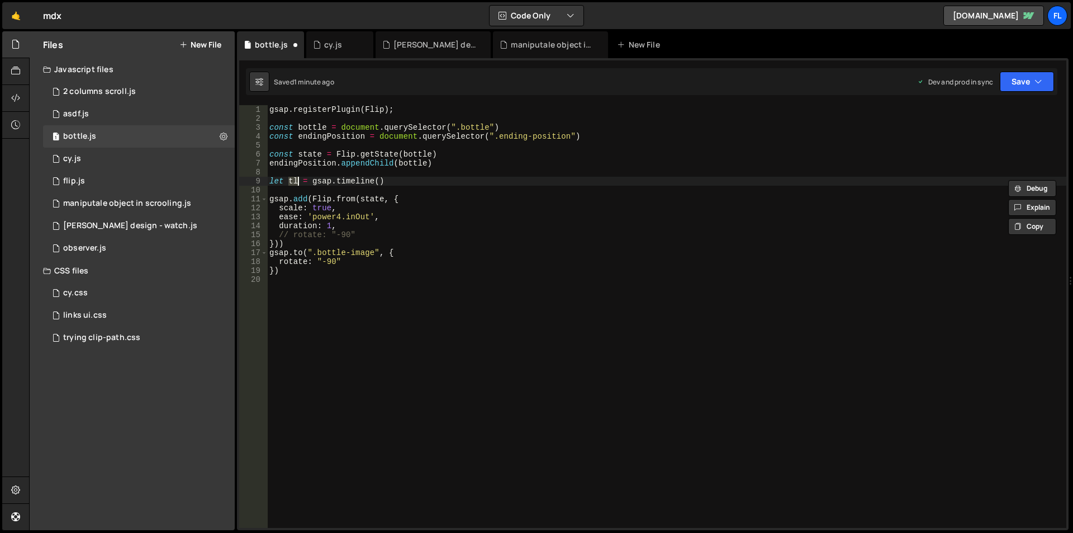
click at [277, 200] on div "gsap . registerPlugin ( Flip ) ; const bottle = document . querySelector ( ".bo…" at bounding box center [666, 325] width 799 height 440
paste textarea "tl"
click at [286, 243] on div "gsap . registerPlugin ( Flip ) ; const bottle = document . querySelector ( ".bo…" at bounding box center [666, 325] width 799 height 440
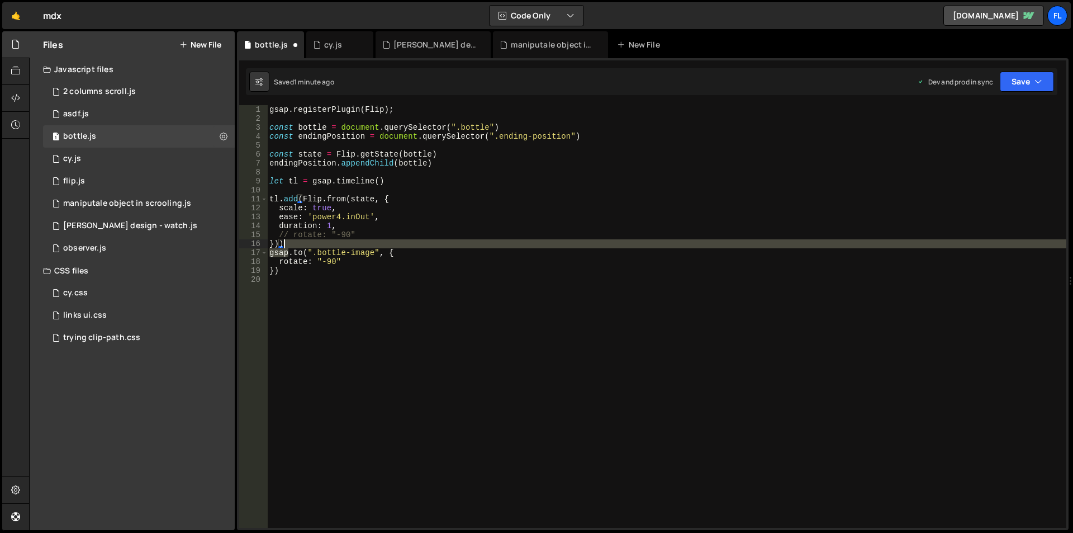
drag, startPoint x: 289, startPoint y: 255, endPoint x: 282, endPoint y: 246, distance: 11.2
click at [282, 246] on div "gsap . registerPlugin ( Flip ) ; const bottle = document . querySelector ( ".bo…" at bounding box center [666, 325] width 799 height 440
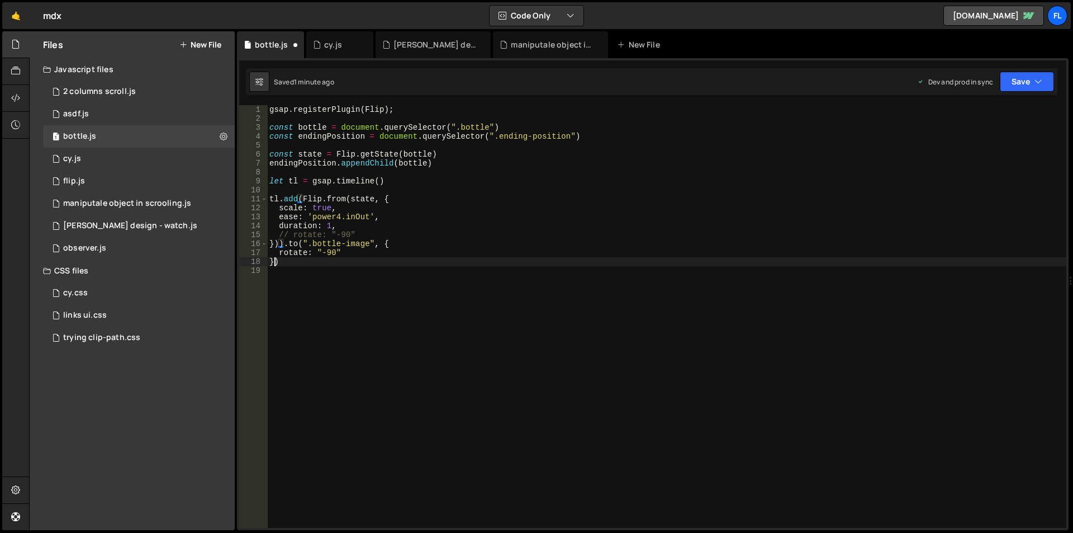
click at [273, 259] on div "gsap . registerPlugin ( Flip ) ; const bottle = document . querySelector ( ".bo…" at bounding box center [666, 325] width 799 height 440
type textarea "}, "<)"
click at [381, 379] on div "gsap . registerPlugin ( Flip ) ; const bottle = document . querySelector ( ".bo…" at bounding box center [666, 325] width 799 height 440
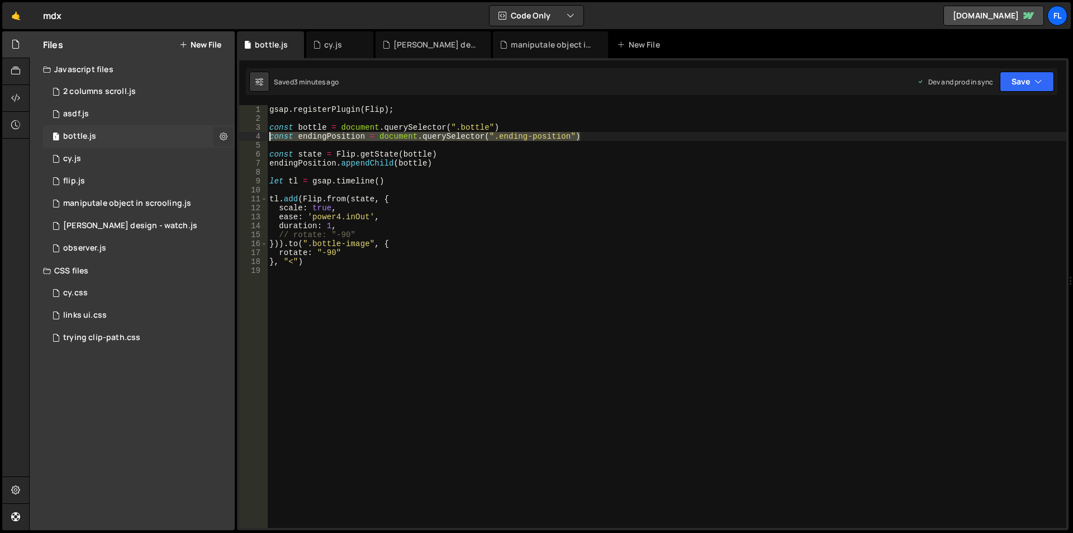
drag, startPoint x: 588, startPoint y: 138, endPoint x: 226, endPoint y: 135, distance: 362.1
click at [226, 135] on div "Files New File Javascript files 1 2 columns scroll.js 0 1 asdf.js 0 1 bottle.js…" at bounding box center [551, 280] width 1044 height 499
type textarea "const endingPosition = document.querySelector(".ending-position")"
click at [615, 135] on div "gsap . registerPlugin ( Flip ) ; const bottle = document . querySelector ( ".bo…" at bounding box center [666, 316] width 799 height 422
paste textarea "const endingPosition = document.querySelector(".ending-position")"
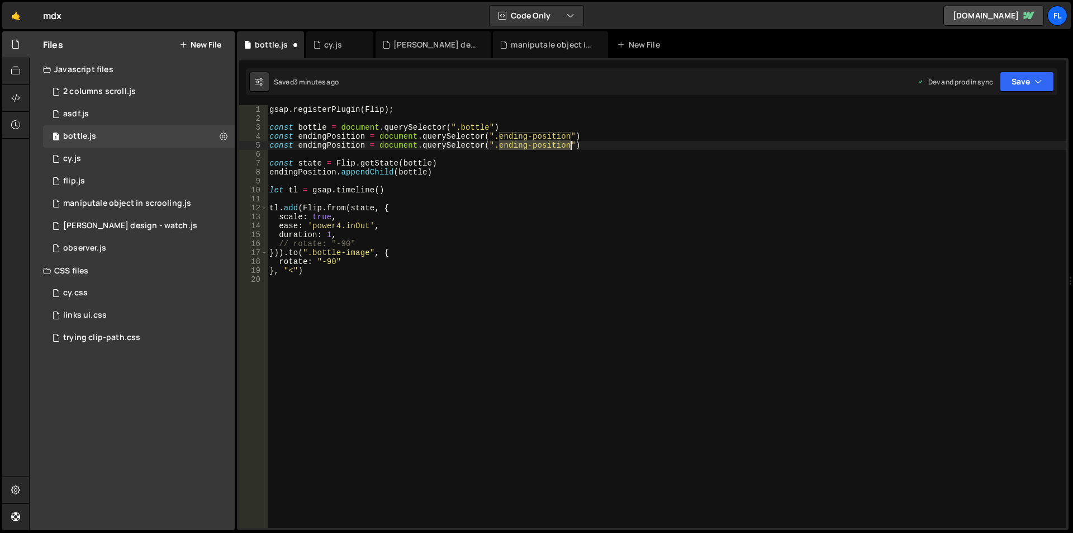
drag, startPoint x: 498, startPoint y: 146, endPoint x: 571, endPoint y: 149, distance: 72.7
click at [571, 149] on div "gsap . registerPlugin ( Flip ) ; const bottle = document . querySelector ( ".bo…" at bounding box center [666, 325] width 799 height 440
paste textarea "but-butt"
click at [334, 146] on div "gsap . registerPlugin ( Flip ) ; const bottle = document . querySelector ( ".bo…" at bounding box center [666, 325] width 799 height 440
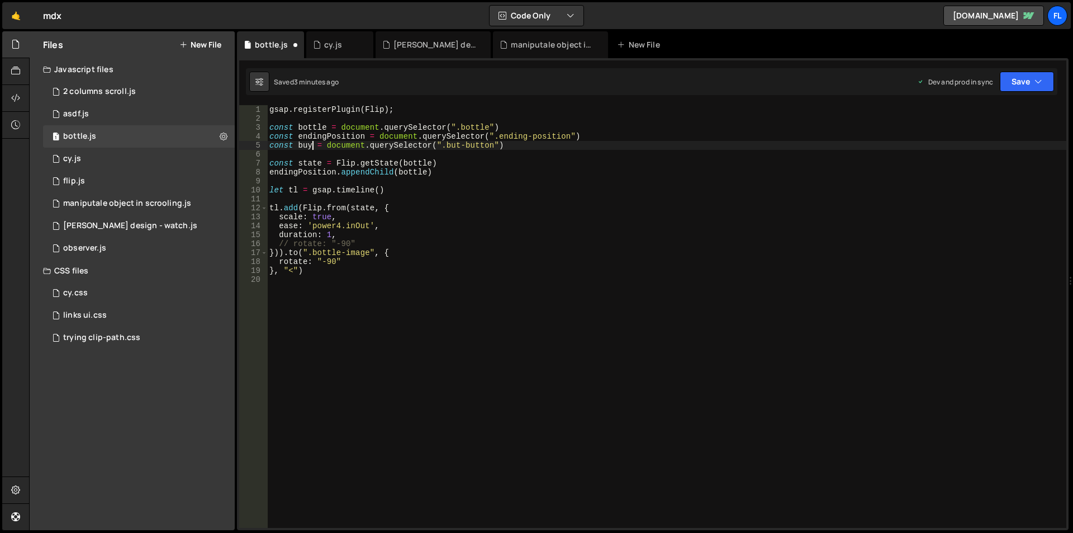
scroll to position [0, 3]
type textarea "const buyButton = document.querySelector(".but-button")"
click at [334, 146] on div "gsap . registerPlugin ( Flip ) ; const bottle = document . querySelector ( ".bo…" at bounding box center [666, 325] width 799 height 440
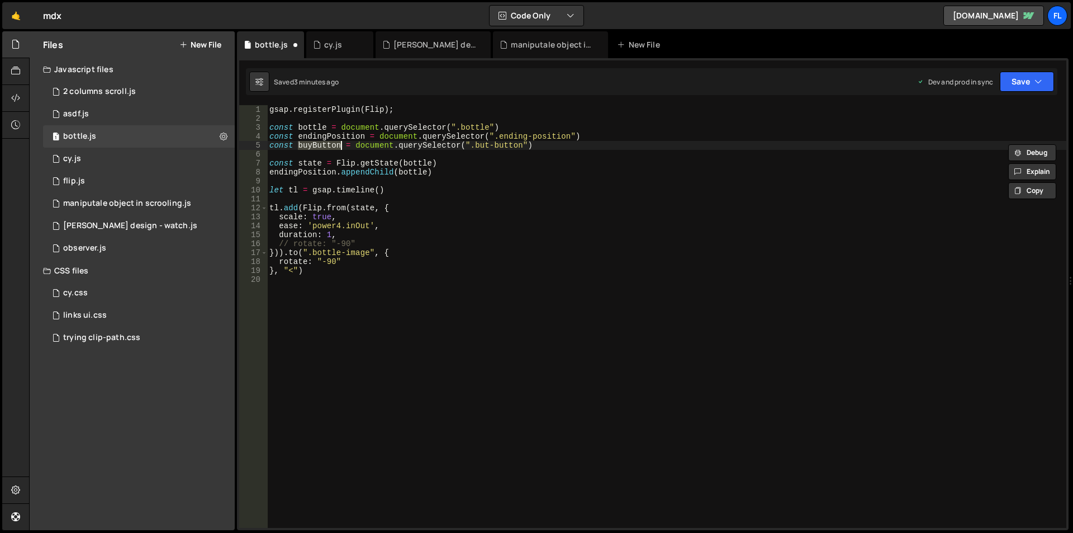
click at [303, 338] on div "gsap . registerPlugin ( Flip ) ; const bottle = document . querySelector ( ".bo…" at bounding box center [666, 325] width 799 height 440
paste textarea "buyButton"
type textarea "buyButton.addEventListener("click", {})"
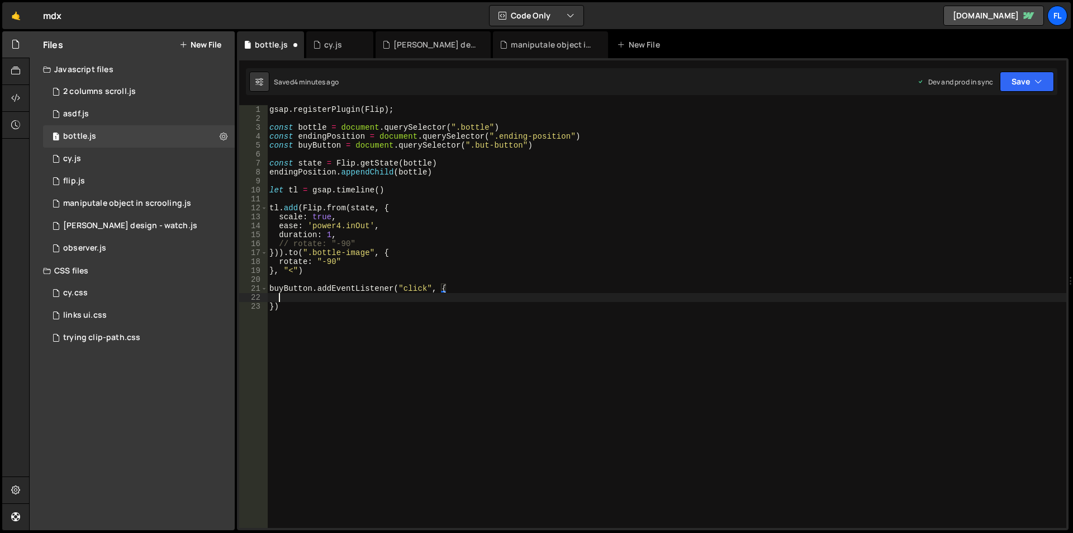
scroll to position [0, 0]
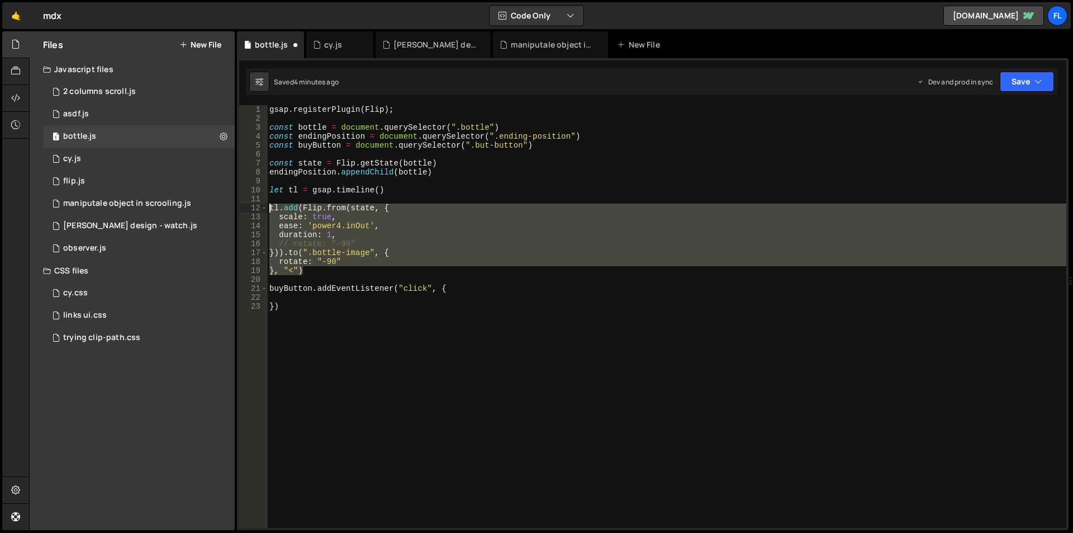
drag, startPoint x: 305, startPoint y: 272, endPoint x: 268, endPoint y: 208, distance: 73.1
click at [268, 208] on div "gsap . registerPlugin ( Flip ) ; const bottle = document . querySelector ( ".bo…" at bounding box center [666, 325] width 799 height 440
type textarea "tl.add(Flip.from(state, { scale: true,"
click at [336, 300] on div "gsap . registerPlugin ( Flip ) ; const bottle = document . querySelector ( ".bo…" at bounding box center [666, 325] width 799 height 440
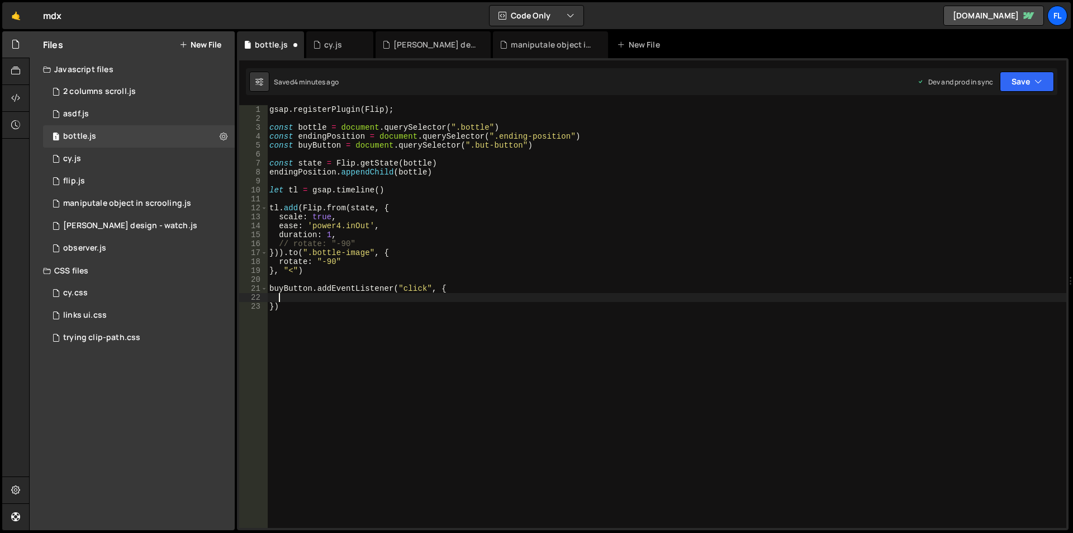
paste textarea "}, "<")"
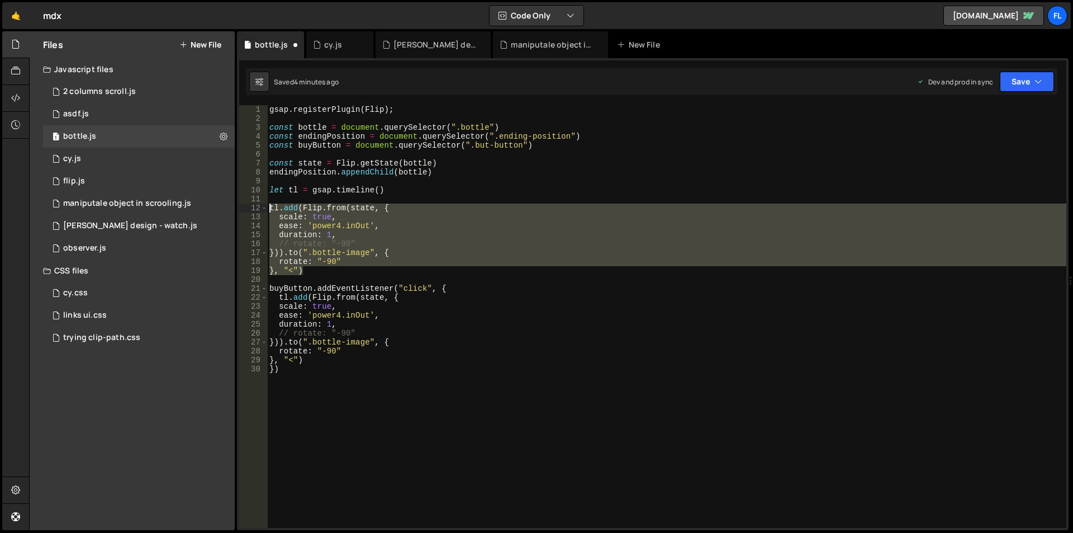
drag, startPoint x: 296, startPoint y: 269, endPoint x: 268, endPoint y: 209, distance: 66.0
click at [268, 209] on div "gsap . registerPlugin ( Flip ) ; const bottle = document . querySelector ( ".bo…" at bounding box center [666, 325] width 799 height 440
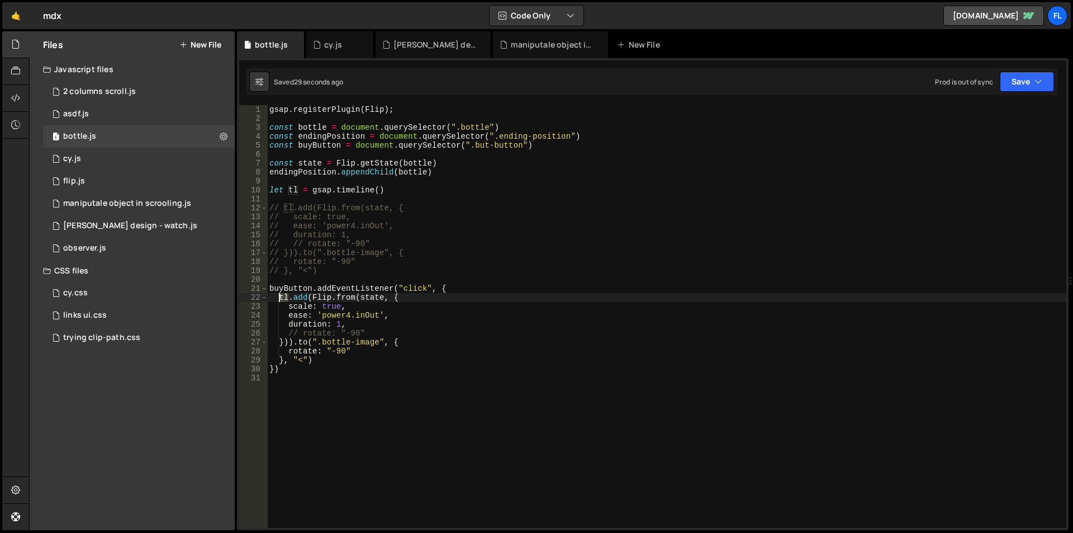
drag, startPoint x: 287, startPoint y: 297, endPoint x: 281, endPoint y: 296, distance: 6.7
click at [281, 296] on div "gsap . registerPlugin ( Flip ) ; const bottle = document . querySelector ( ".bo…" at bounding box center [666, 325] width 799 height 440
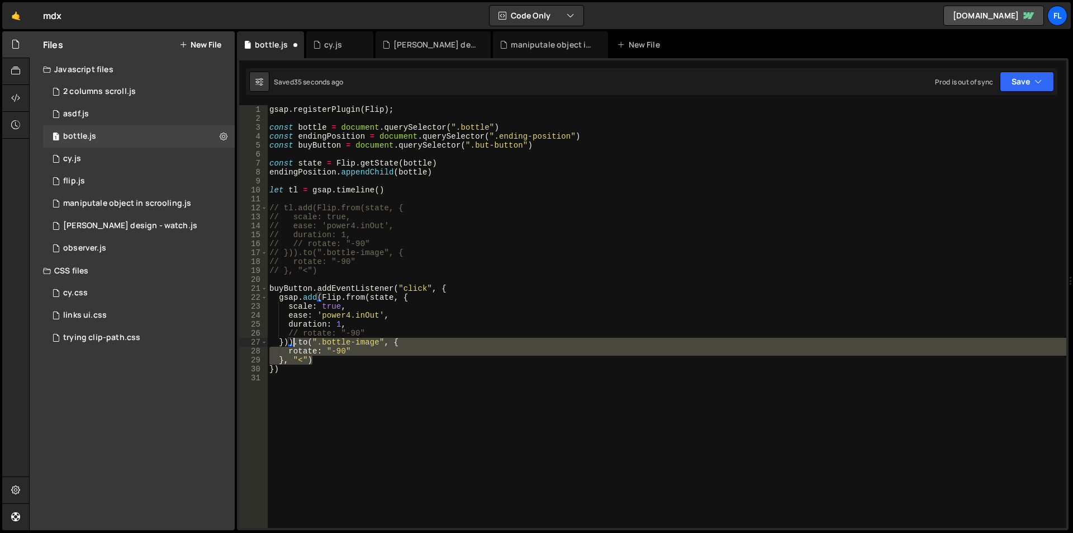
drag, startPoint x: 292, startPoint y: 361, endPoint x: 294, endPoint y: 343, distance: 18.0
click at [294, 343] on div "gsap . registerPlugin ( Flip ) ; const bottle = document . querySelector ( ".bo…" at bounding box center [666, 325] width 799 height 440
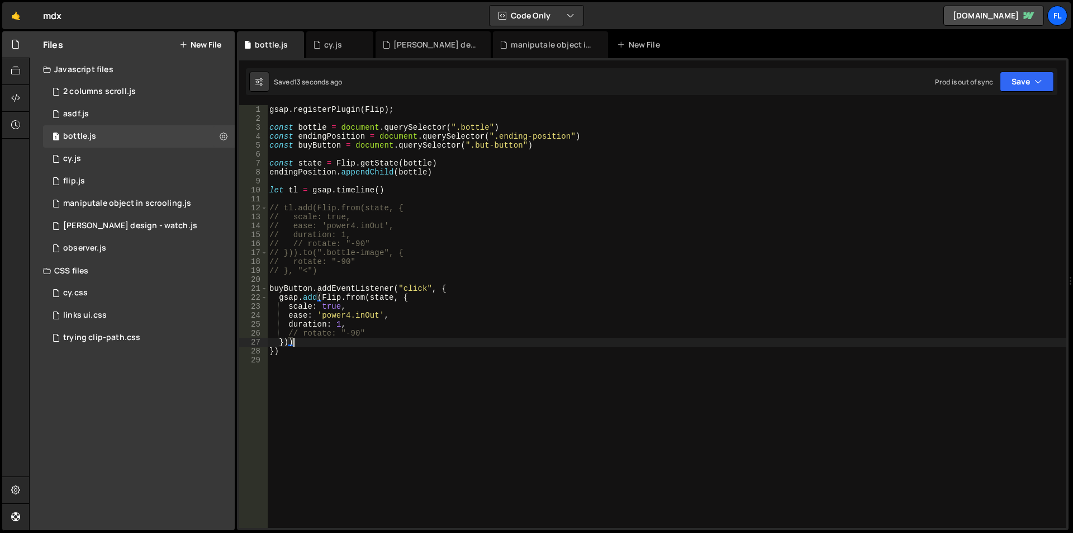
scroll to position [0, 0]
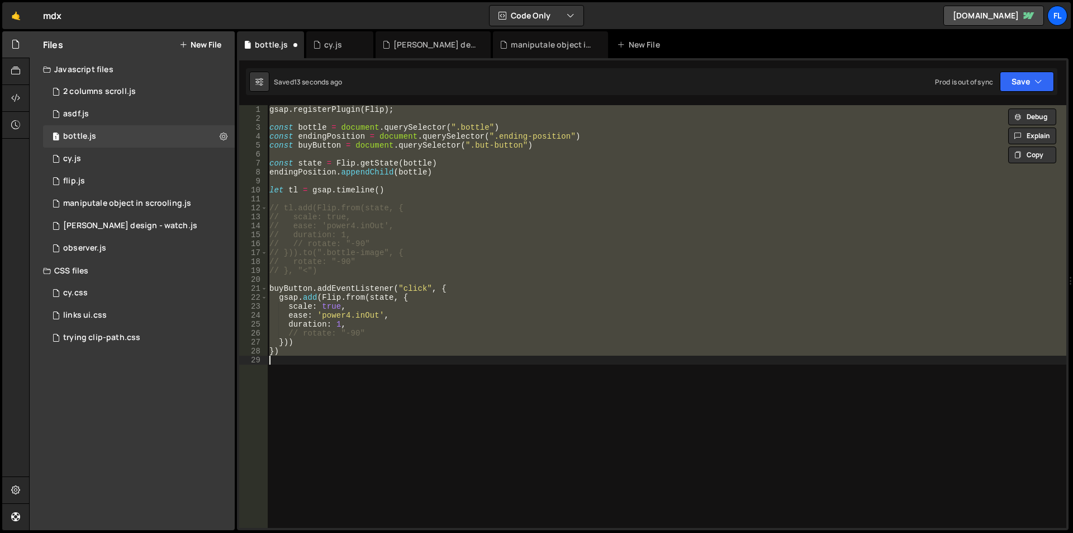
type textarea "})"
click at [329, 373] on div "gsap . registerPlugin ( Flip ) ; const bottle = document . querySelector ( ".bo…" at bounding box center [666, 316] width 799 height 422
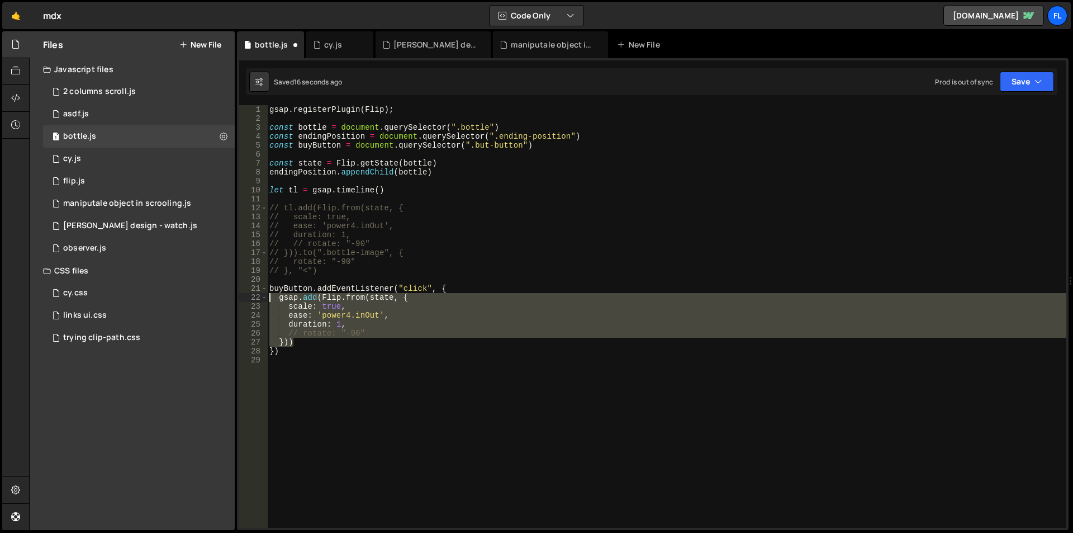
drag, startPoint x: 305, startPoint y: 345, endPoint x: 249, endPoint y: 298, distance: 72.6
click at [249, 298] on div "1 2 3 4 5 6 7 8 9 10 11 12 13 14 15 16 17 18 19 20 21 22 23 24 25 26 27 28 29 g…" at bounding box center [652, 316] width 827 height 422
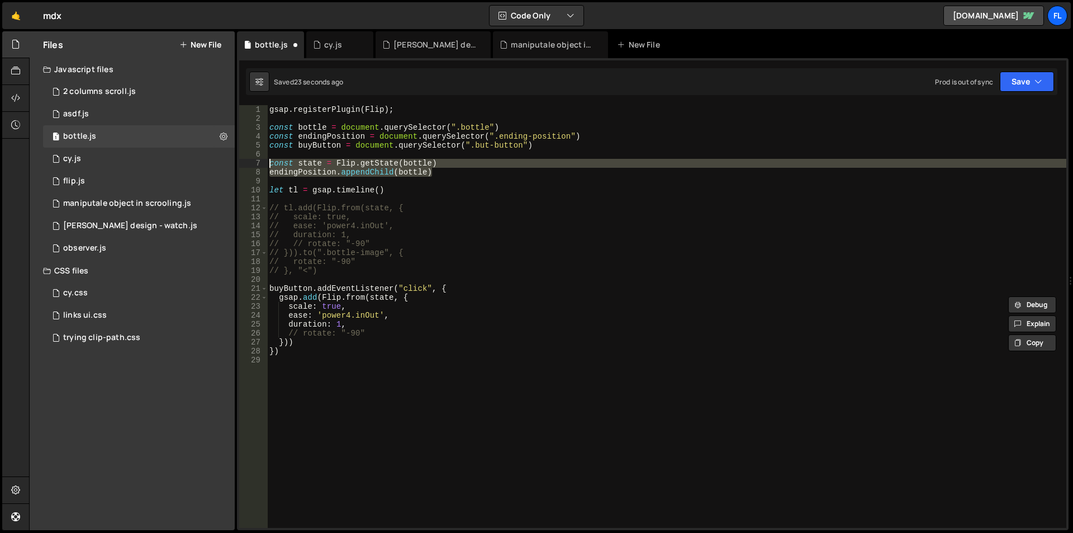
drag, startPoint x: 445, startPoint y: 172, endPoint x: 261, endPoint y: 162, distance: 184.7
click at [261, 162] on div "gsap.add(Flip.from(state, { scale: true, 1 2 3 4 5 6 7 8 9 10 11 12 13 14 15 16…" at bounding box center [652, 316] width 827 height 422
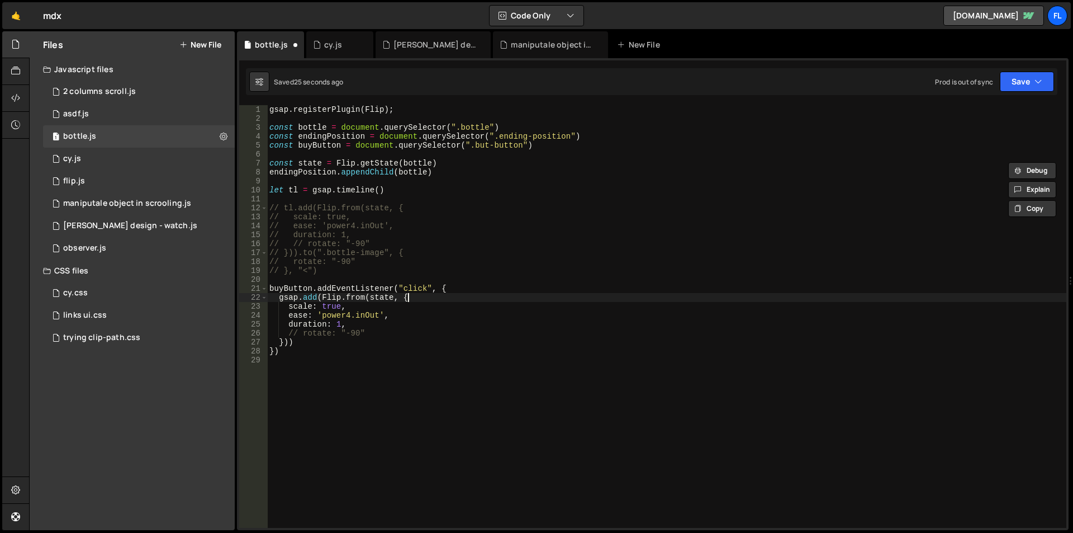
click at [454, 293] on div "gsap . registerPlugin ( Flip ) ; const bottle = document . querySelector ( ".bo…" at bounding box center [666, 325] width 799 height 440
click at [454, 289] on div "gsap . registerPlugin ( Flip ) ; const bottle = document . querySelector ( ".bo…" at bounding box center [666, 325] width 799 height 440
type textarea "buyButton.addEventListener("click", {"
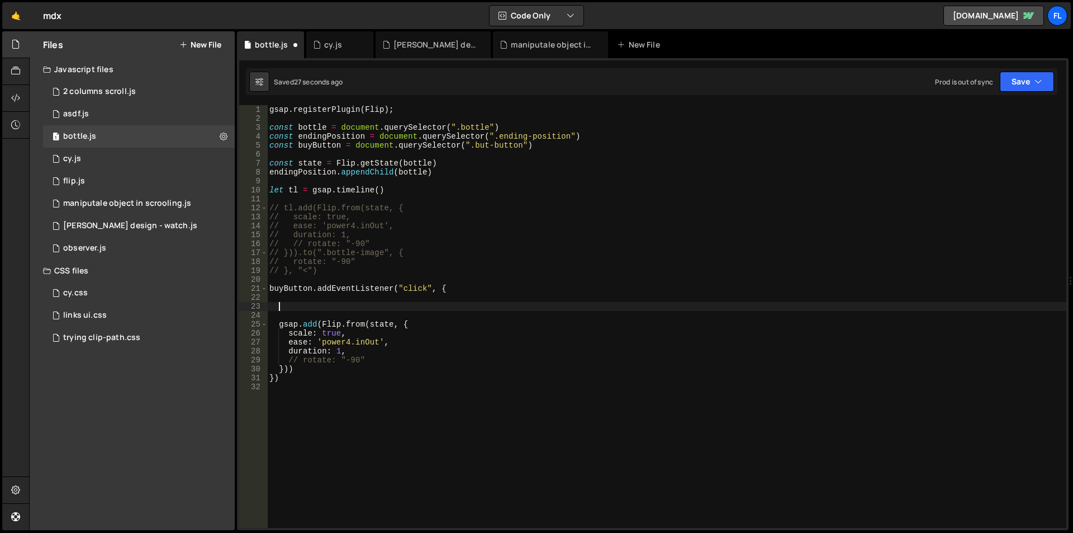
paste textarea "endingPosition.appendChild(bottle)"
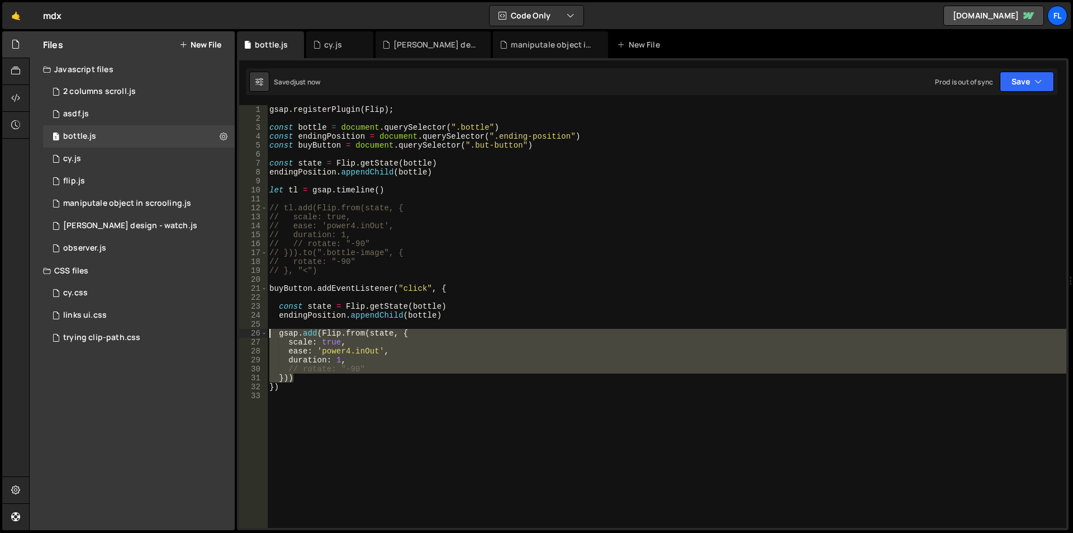
drag, startPoint x: 307, startPoint y: 375, endPoint x: 254, endPoint y: 337, distance: 65.3
click at [254, 337] on div "endingPosition.appendChild(bottle) 1 2 3 4 5 6 7 8 9 10 11 12 13 14 15 16 17 18…" at bounding box center [652, 316] width 827 height 422
type textarea "gsap.add(Flip.from(state, { scale: true,"
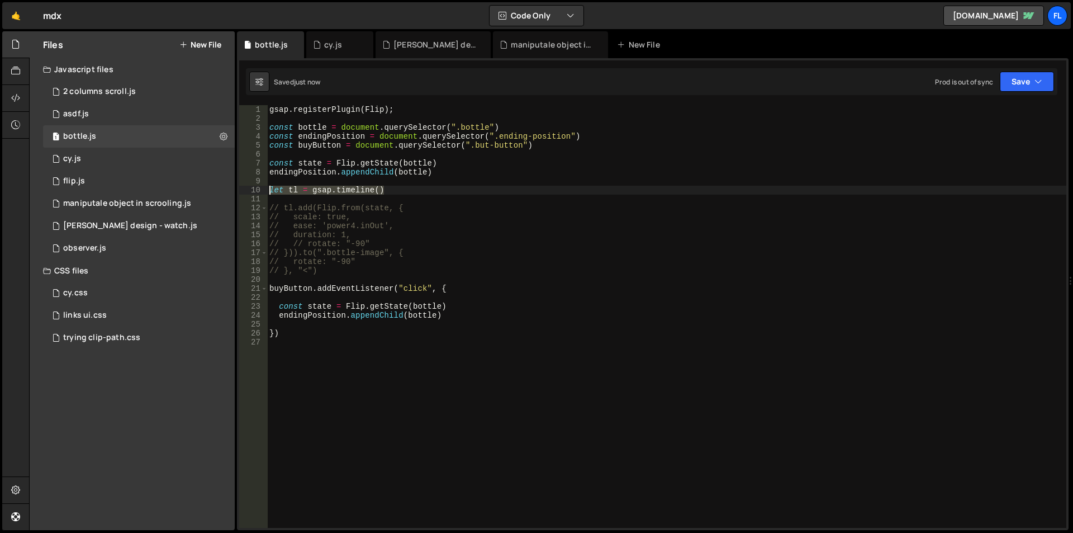
drag, startPoint x: 385, startPoint y: 192, endPoint x: 265, endPoint y: 191, distance: 119.6
click at [265, 191] on div "}) 1 2 3 4 5 6 7 8 9 10 11 12 13 14 15 16 17 18 19 20 21 22 23 24 25 26 27 gsap…" at bounding box center [652, 316] width 827 height 422
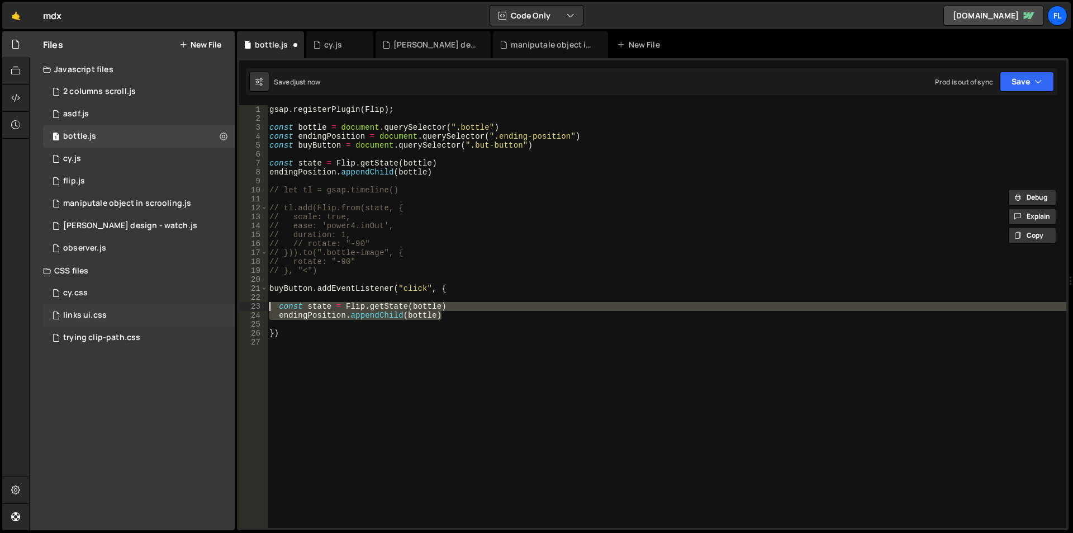
drag, startPoint x: 447, startPoint y: 315, endPoint x: 231, endPoint y: 305, distance: 215.9
click at [231, 305] on div "Files New File Javascript files 1 2 columns scroll.js 0 1 asdf.js 0 1 bottle.js…" at bounding box center [551, 280] width 1044 height 499
type textarea "const state = Flip.getState(bottle) endingPosition.appendChild(bottle)"
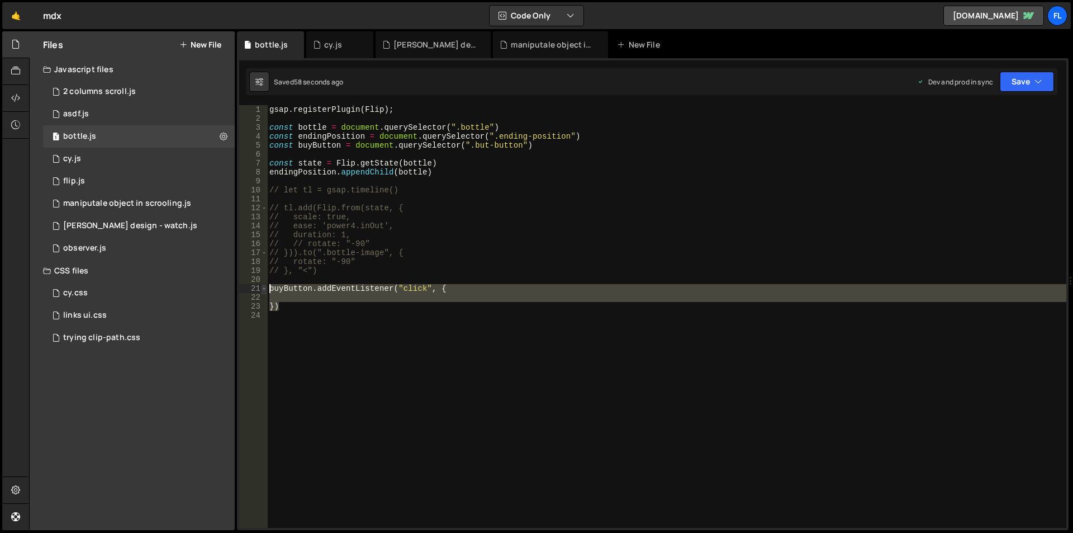
drag, startPoint x: 282, startPoint y: 305, endPoint x: 267, endPoint y: 289, distance: 21.7
click at [267, 289] on div "1 2 3 4 5 6 7 8 9 10 11 12 13 14 15 16 17 18 19 20 21 22 23 24 gsap . registerP…" at bounding box center [652, 316] width 827 height 422
type textarea "buyButton.addEventListener("click", {"
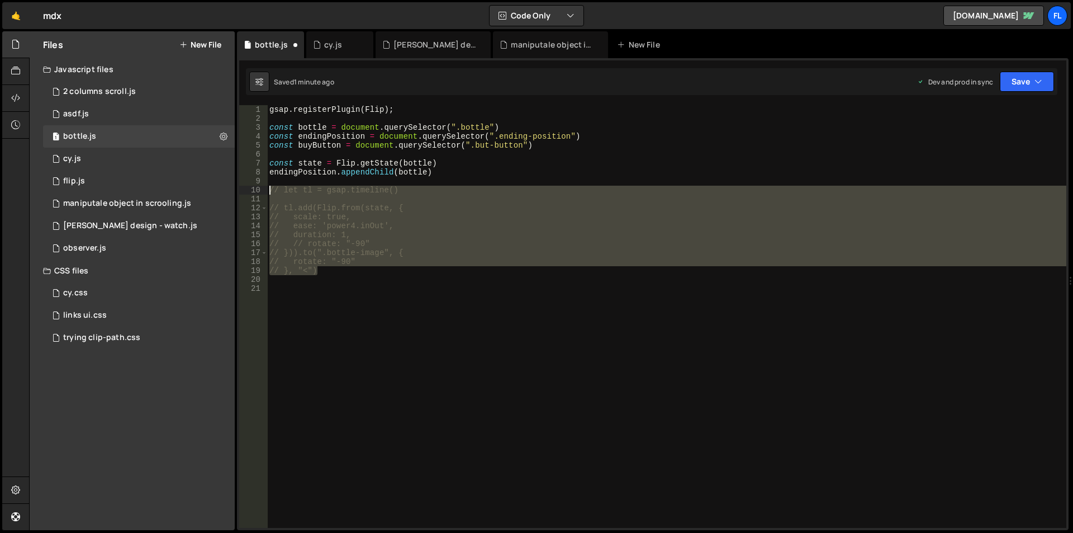
drag, startPoint x: 317, startPoint y: 274, endPoint x: 255, endPoint y: 192, distance: 103.7
click at [255, 192] on div "1 2 3 4 5 6 7 8 9 10 11 12 13 14 15 16 17 18 19 20 21 gsap . registerPlugin ( F…" at bounding box center [652, 316] width 827 height 422
click at [284, 251] on div "gsap . registerPlugin ( Flip ) ; const bottle = document . querySelector ( ".bo…" at bounding box center [666, 316] width 799 height 422
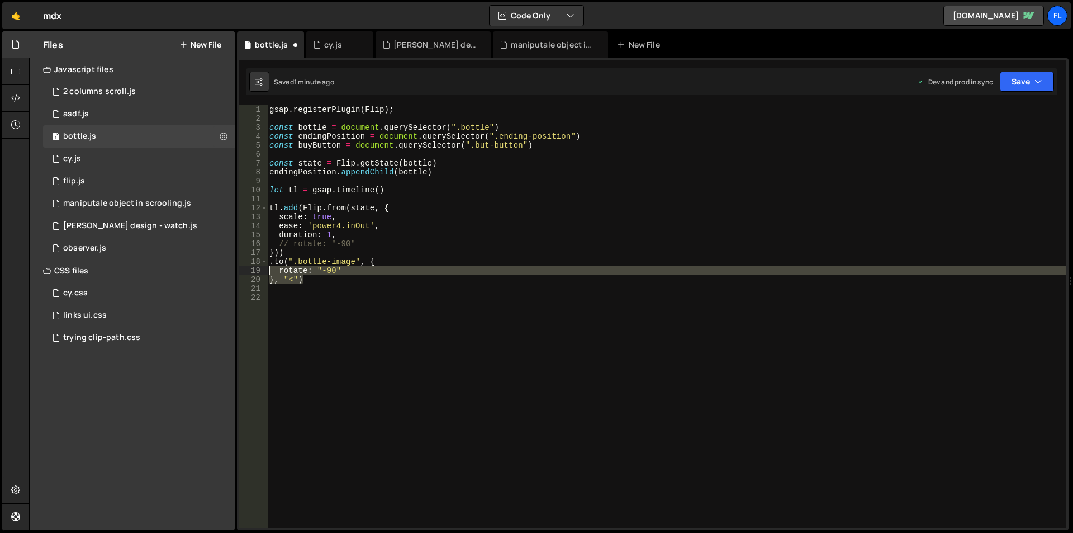
drag, startPoint x: 330, startPoint y: 279, endPoint x: 260, endPoint y: 264, distance: 71.5
click at [260, 264] on div ".to(".bottle-image", { 1 2 3 4 5 6 7 8 9 10 11 12 13 14 15 16 17 18 19 20 21 22…" at bounding box center [652, 316] width 827 height 422
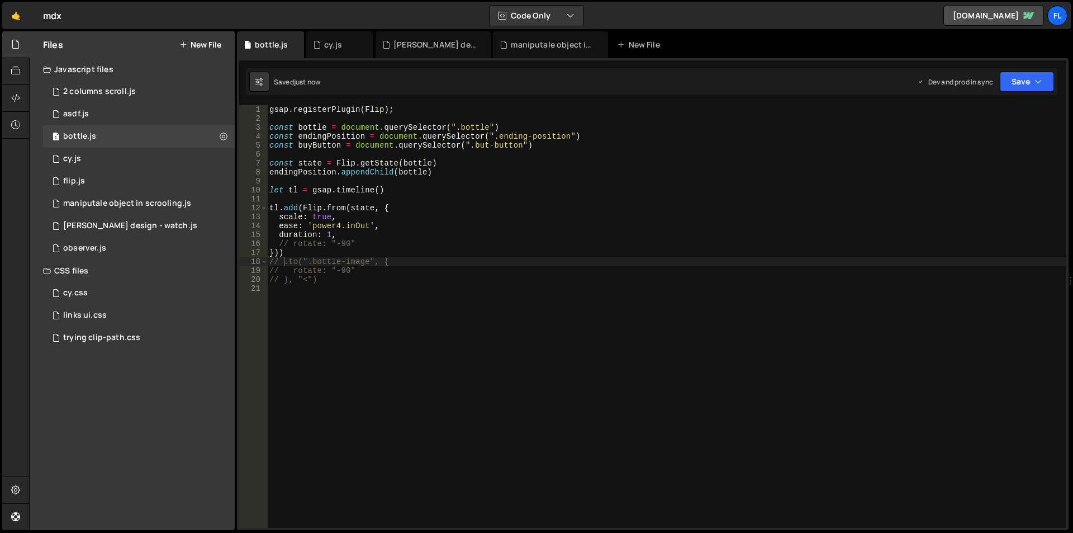
click at [374, 243] on div "gsap . registerPlugin ( Flip ) ; const bottle = document . querySelector ( ".bo…" at bounding box center [666, 325] width 799 height 440
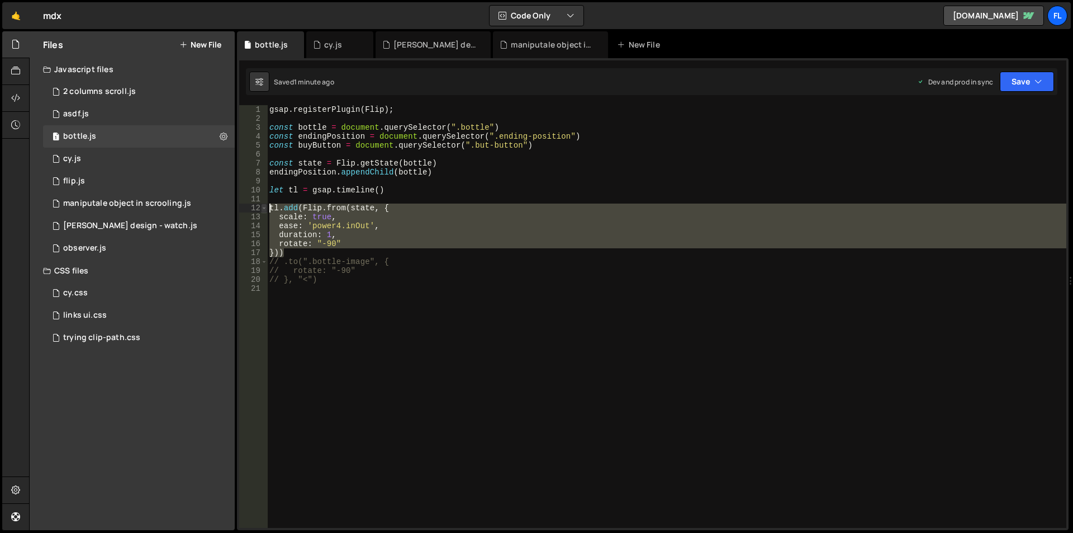
drag, startPoint x: 290, startPoint y: 254, endPoint x: 262, endPoint y: 208, distance: 53.7
click at [262, 208] on div "rotate: "-90" 1 2 3 4 5 6 7 8 9 10 11 12 13 14 15 16 17 18 19 20 21 gsap . regi…" at bounding box center [652, 316] width 827 height 422
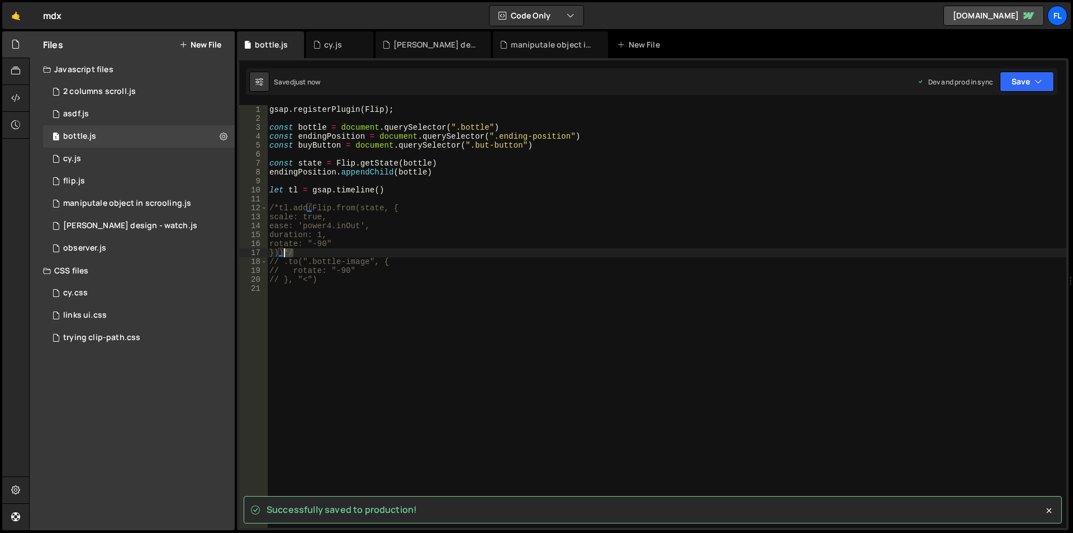
drag, startPoint x: 305, startPoint y: 251, endPoint x: 284, endPoint y: 251, distance: 21.2
click at [284, 251] on div "gsap . registerPlugin ( Flip ) ; const bottle = document . querySelector ( ".bo…" at bounding box center [666, 325] width 799 height 440
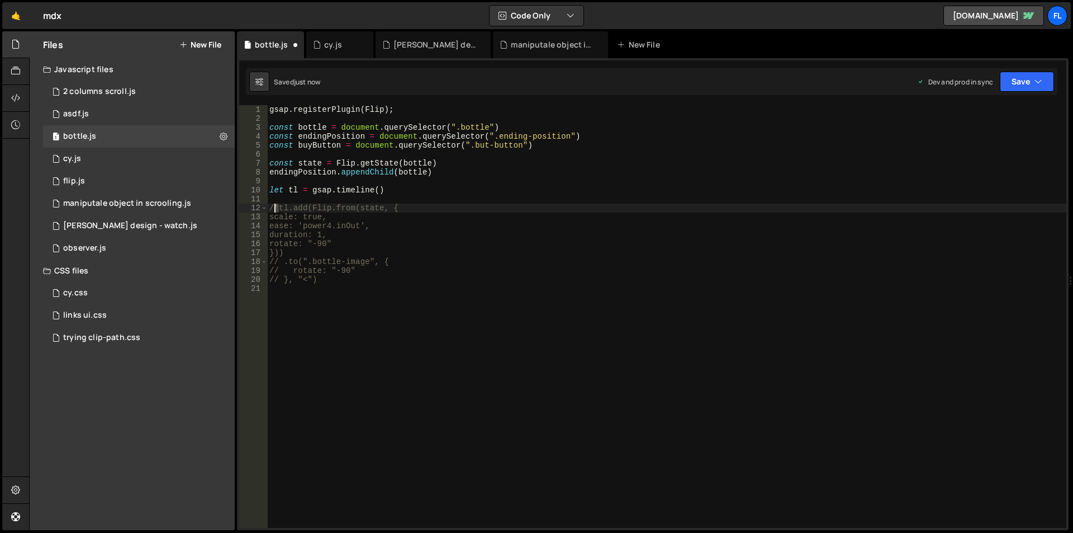
drag, startPoint x: 278, startPoint y: 209, endPoint x: 269, endPoint y: 208, distance: 8.5
click at [269, 208] on div "gsap . registerPlugin ( Flip ) ; const bottle = document . querySelector ( ".bo…" at bounding box center [666, 325] width 799 height 440
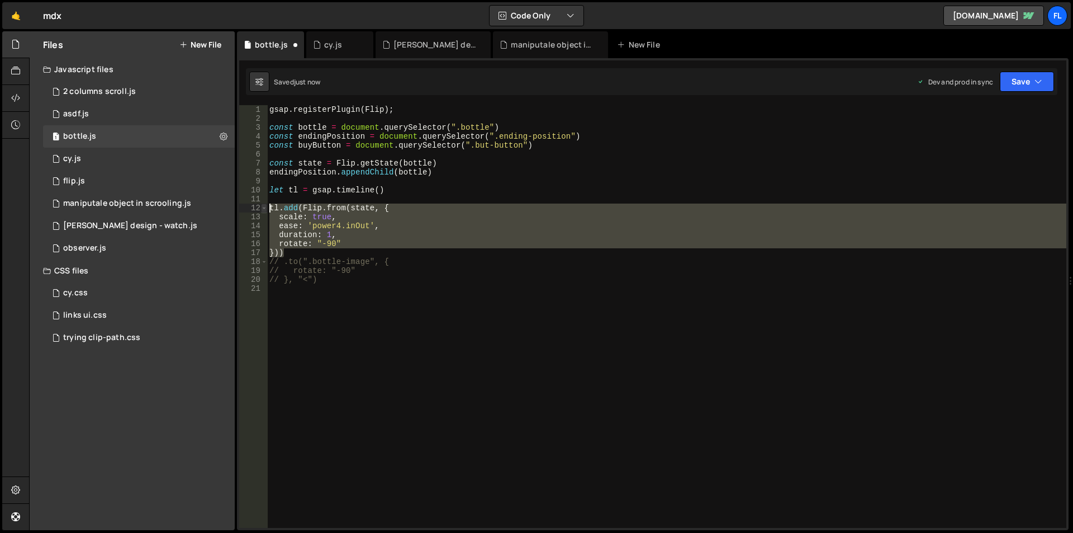
drag, startPoint x: 288, startPoint y: 254, endPoint x: 261, endPoint y: 210, distance: 52.1
click at [261, 209] on div "tl.add(Flip.from(state, { 1 2 3 4 5 6 7 8 9 10 11 12 13 14 15 16 17 18 19 20 21…" at bounding box center [652, 316] width 827 height 422
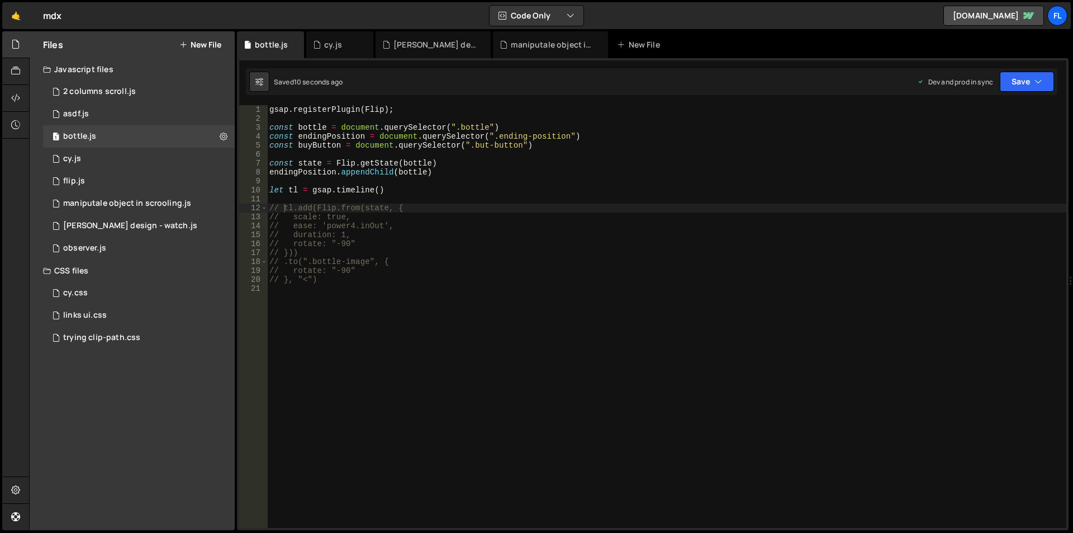
click at [545, 277] on div "gsap . registerPlugin ( Flip ) ; const bottle = document . querySelector ( ".bo…" at bounding box center [666, 325] width 799 height 440
drag, startPoint x: 398, startPoint y: 187, endPoint x: 253, endPoint y: 188, distance: 145.3
click at [253, 188] on div "// }, "<") 1 2 3 4 5 6 7 8 9 10 11 12 13 14 15 16 17 18 19 20 21 gsap . registe…" at bounding box center [652, 316] width 827 height 422
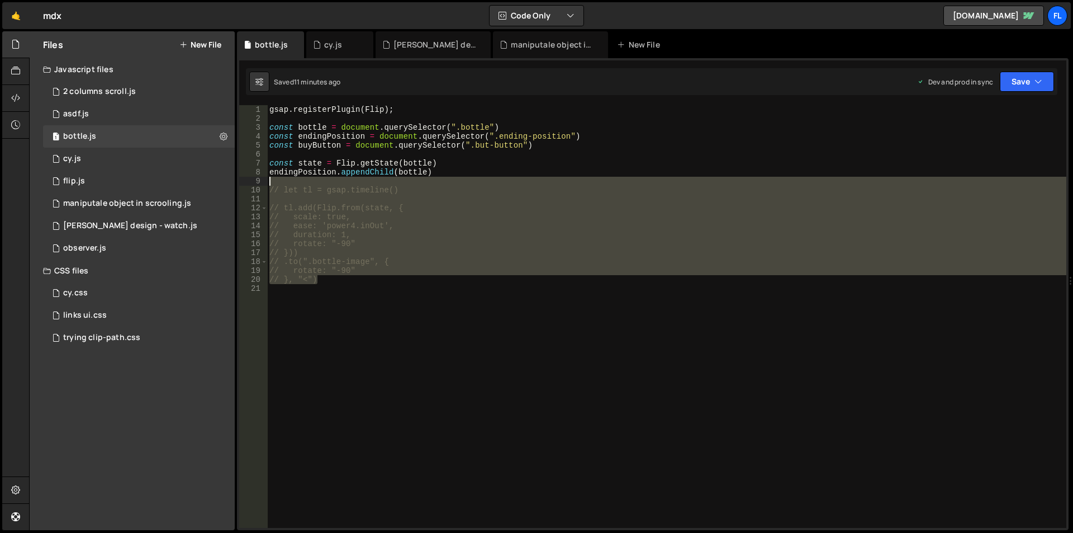
drag, startPoint x: 327, startPoint y: 281, endPoint x: 257, endPoint y: 185, distance: 119.1
click at [257, 185] on div "// let tl = gsap.timeline() 1 2 3 4 5 6 7 8 9 10 11 12 13 14 15 16 17 18 19 20 …" at bounding box center [652, 316] width 827 height 422
click at [355, 270] on div "gsap . registerPlugin ( Flip ) ; const bottle = document . querySelector ( ".bo…" at bounding box center [666, 316] width 799 height 422
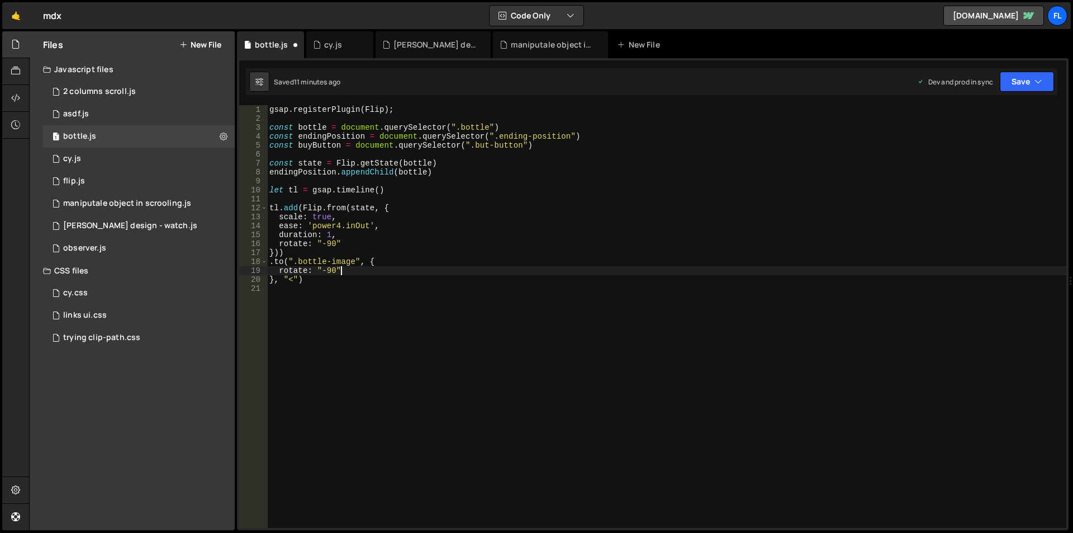
click at [352, 241] on div "gsap . registerPlugin ( Flip ) ; const bottle = document . querySelector ( ".bo…" at bounding box center [666, 325] width 799 height 440
click at [346, 270] on div "gsap . registerPlugin ( Flip ) ; const bottle = document . querySelector ( ".bo…" at bounding box center [666, 325] width 799 height 440
type textarea "rotate: "-90""
paste textarea "transformOrigin:"left top""
click at [425, 281] on div "gsap . registerPlugin ( Flip ) ; const bottle = document . querySelector ( ".bo…" at bounding box center [666, 325] width 799 height 440
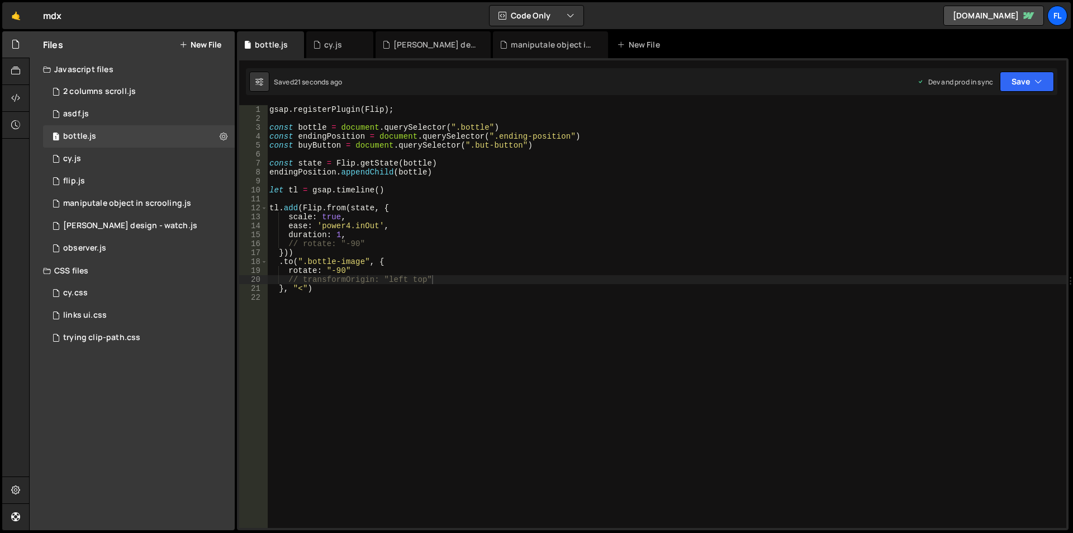
click at [440, 279] on div "gsap . registerPlugin ( Flip ) ; const bottle = document . querySelector ( ".bo…" at bounding box center [666, 325] width 799 height 440
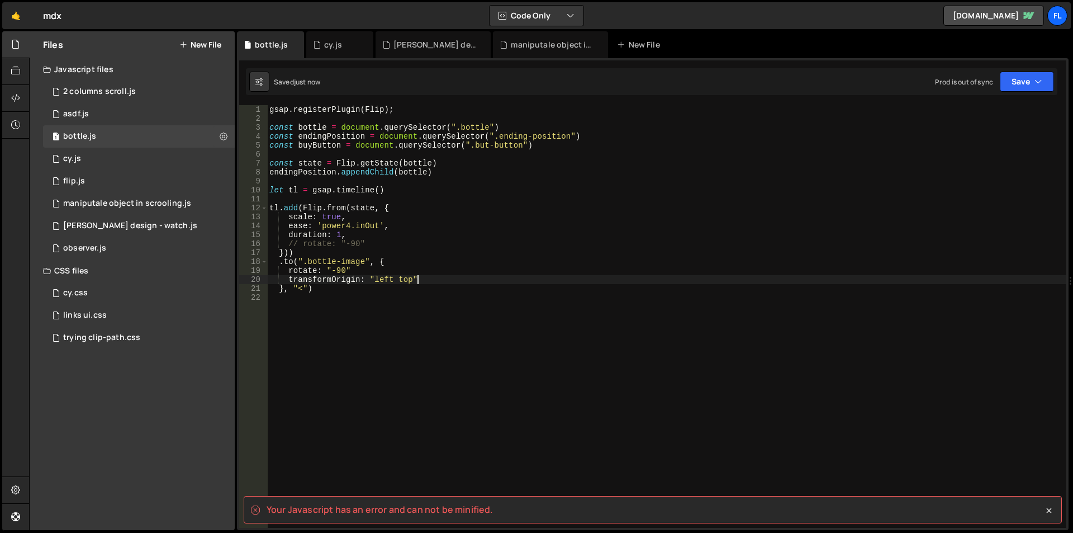
click at [429, 279] on div "gsap . registerPlugin ( Flip ) ; const bottle = document . querySelector ( ".bo…" at bounding box center [666, 325] width 799 height 440
click at [302, 288] on div "gsap . registerPlugin ( Flip ) ; const bottle = document . querySelector ( ".bo…" at bounding box center [666, 325] width 799 height 440
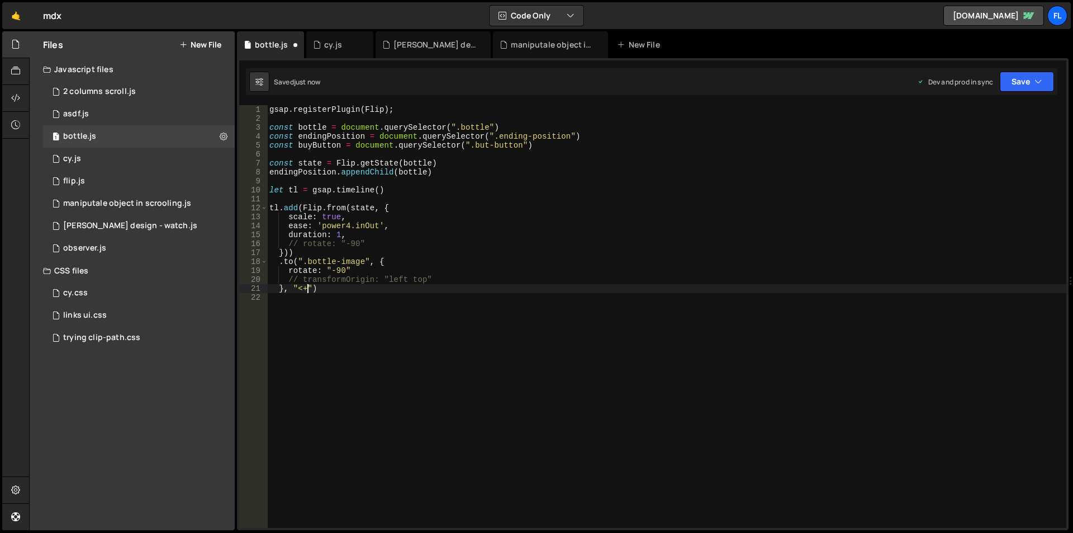
scroll to position [0, 3]
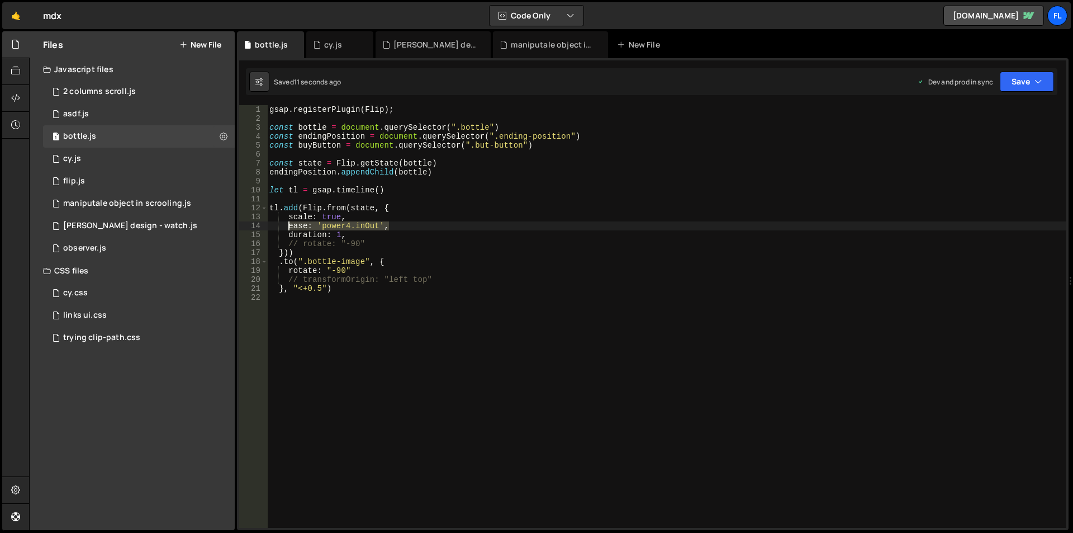
drag, startPoint x: 390, startPoint y: 227, endPoint x: 288, endPoint y: 227, distance: 101.7
click at [288, 227] on div "gsap . registerPlugin ( Flip ) ; const bottle = document . querySelector ( ".bo…" at bounding box center [666, 325] width 799 height 440
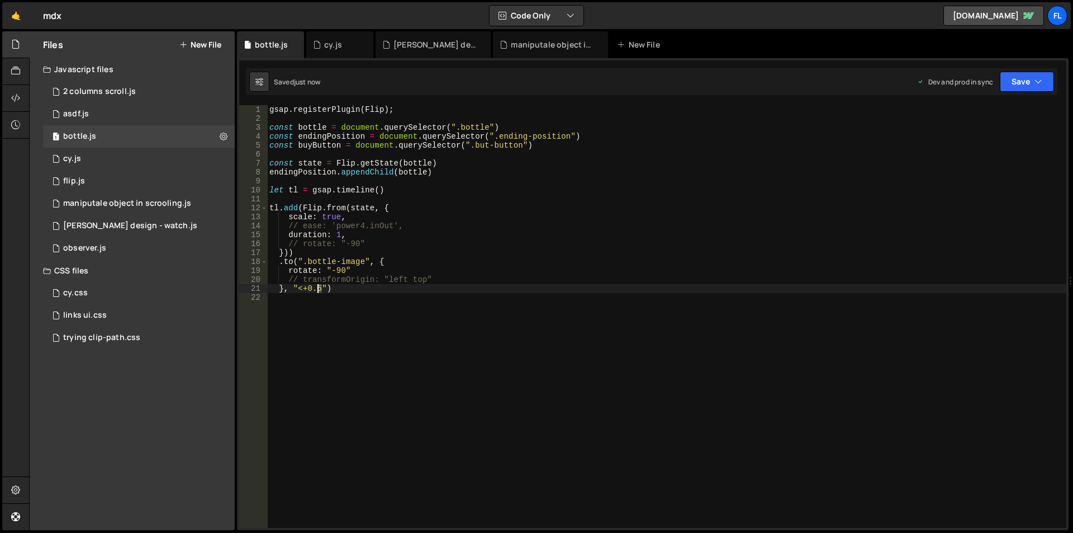
click at [319, 287] on div "gsap . registerPlugin ( Flip ) ; const bottle = document . querySelector ( ".bo…" at bounding box center [666, 325] width 799 height 440
type textarea "}, "<+0.2")"
click at [335, 438] on div "gsap . registerPlugin ( Flip ) ; const bottle = document . querySelector ( ".bo…" at bounding box center [666, 325] width 799 height 440
drag, startPoint x: 321, startPoint y: 289, endPoint x: 303, endPoint y: 289, distance: 17.9
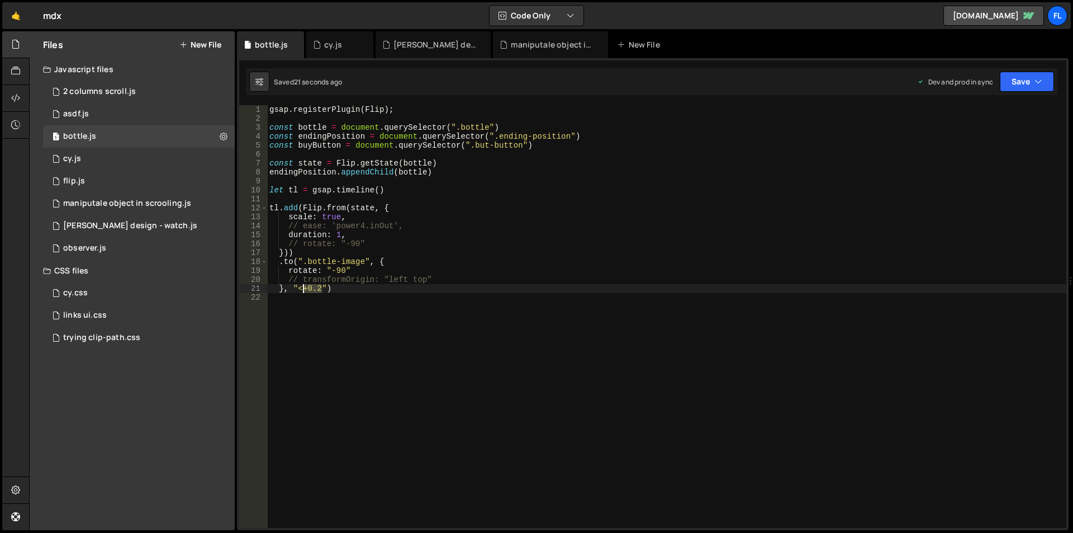
click at [303, 289] on div "gsap . registerPlugin ( Flip ) ; const bottle = document . querySelector ( ".bo…" at bounding box center [666, 325] width 799 height 440
drag, startPoint x: 429, startPoint y: 279, endPoint x: 220, endPoint y: 280, distance: 209.0
click at [220, 279] on div "Files New File Javascript files 1 2 columns scroll.js 0 1 asdf.js 0 1 bottle.js…" at bounding box center [551, 280] width 1044 height 499
click at [366, 276] on div "gsap . registerPlugin ( Flip ) ; const bottle = document . querySelector ( ".bo…" at bounding box center [666, 316] width 799 height 422
click at [362, 281] on div "gsap . registerPlugin ( Flip ) ; const bottle = document . querySelector ( ".bo…" at bounding box center [666, 325] width 799 height 440
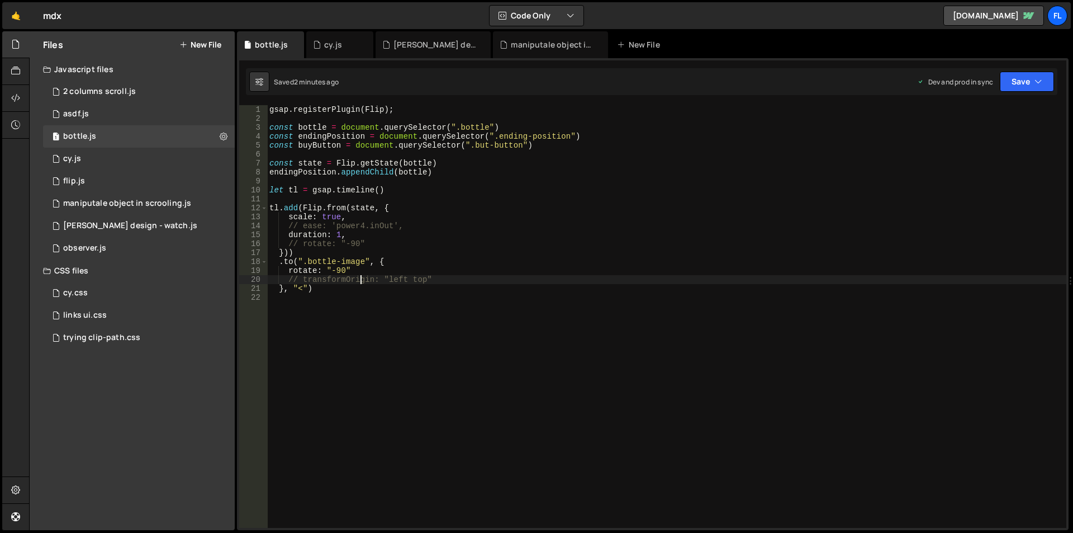
click at [362, 281] on div "gsap . registerPlugin ( Flip ) ; const bottle = document . querySelector ( ".bo…" at bounding box center [666, 325] width 799 height 440
drag, startPoint x: 428, startPoint y: 280, endPoint x: 391, endPoint y: 278, distance: 37.0
click at [391, 278] on div "gsap . registerPlugin ( Flip ) ; const bottle = document . querySelector ( ".bo…" at bounding box center [666, 325] width 799 height 440
click at [538, 248] on div "gsap . registerPlugin ( Flip ) ; const bottle = document . querySelector ( ".bo…" at bounding box center [666, 325] width 799 height 440
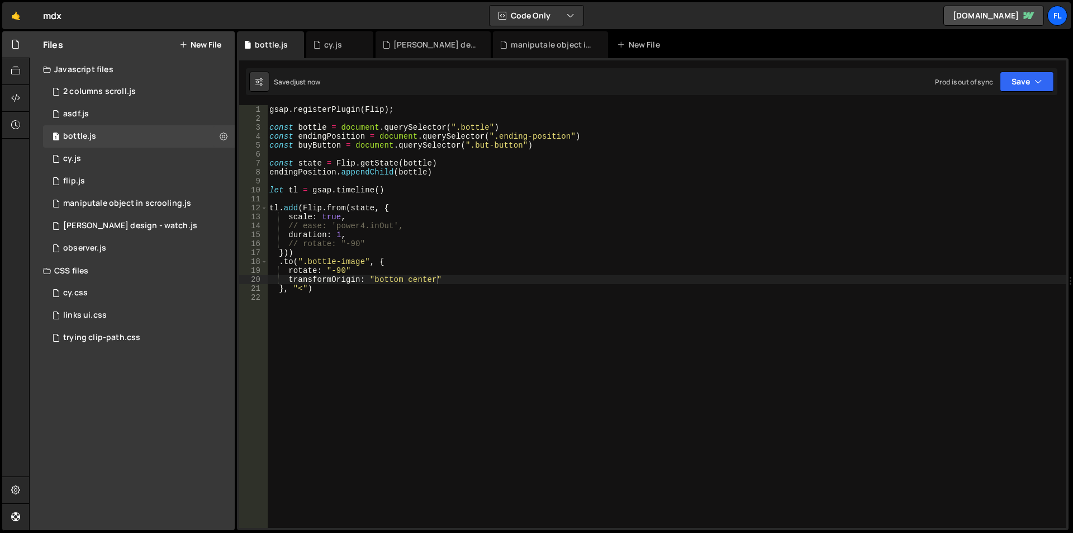
type textarea "// rotate: "-90""
click at [493, 298] on div "gsap . registerPlugin ( Flip ) ; const bottle = document . querySelector ( ".bo…" at bounding box center [666, 325] width 799 height 440
click at [358, 268] on div "gsap . registerPlugin ( Flip ) ; const bottle = document . querySelector ( ".bo…" at bounding box center [666, 325] width 799 height 440
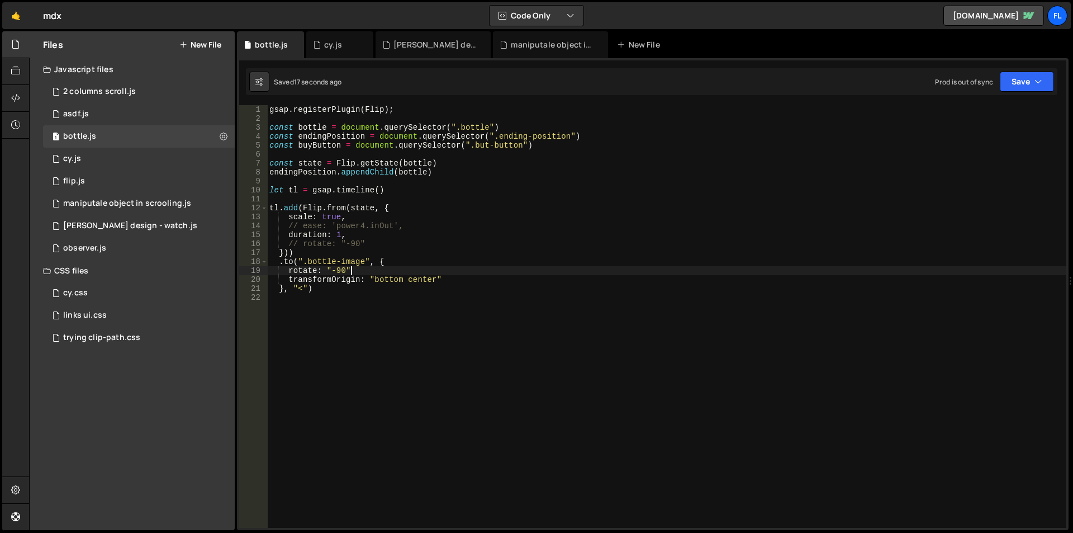
scroll to position [0, 5]
click at [374, 245] on div "gsap . registerPlugin ( Flip ) ; const bottle = document . querySelector ( ".bo…" at bounding box center [666, 325] width 799 height 440
drag, startPoint x: 449, startPoint y: 279, endPoint x: 265, endPoint y: 277, distance: 184.4
click at [265, 277] on div "rotate: "-90" 1 2 3 4 5 6 7 8 9 10 11 12 13 14 15 16 17 18 19 20 21 22 gsap . r…" at bounding box center [652, 316] width 827 height 422
type textarea "transformOrigin: "bottom center""
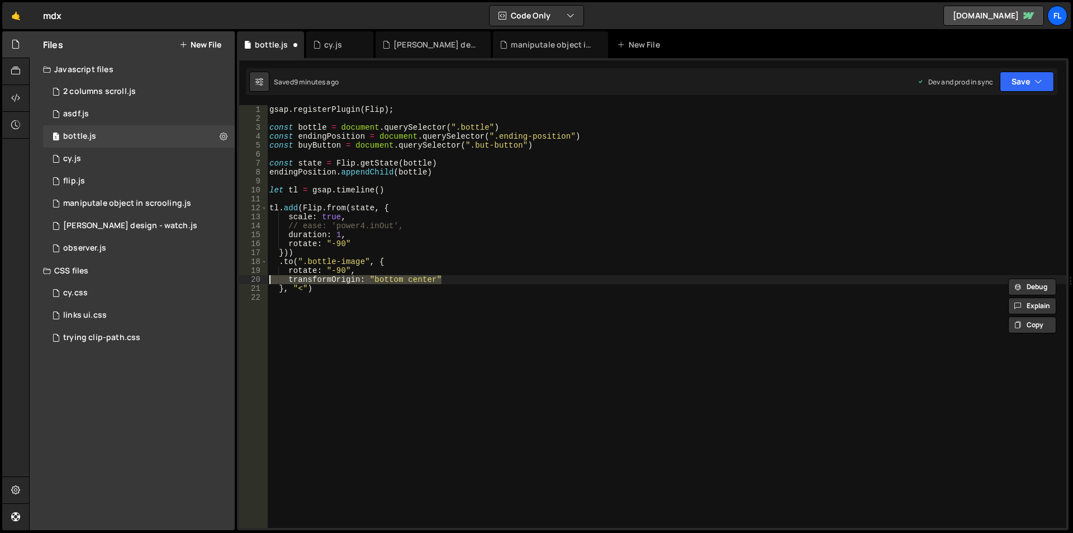
scroll to position [0, 0]
click at [367, 242] on div "gsap . registerPlugin ( Flip ) ; const bottle = document . querySelector ( ".bo…" at bounding box center [666, 325] width 799 height 440
type textarea "rotate: "-90","
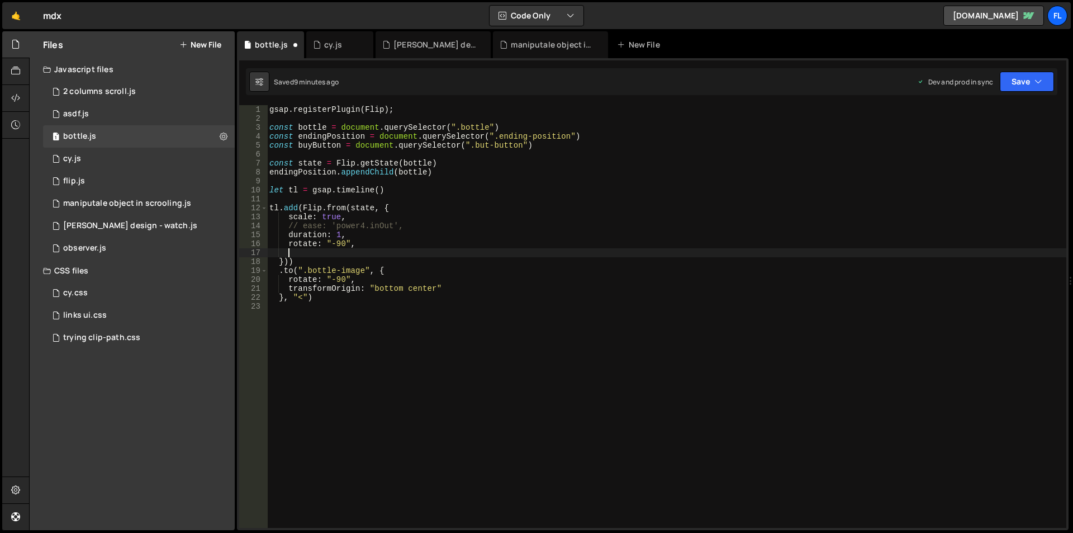
scroll to position [0, 1]
paste textarea "transformOrigin: "bottom center""
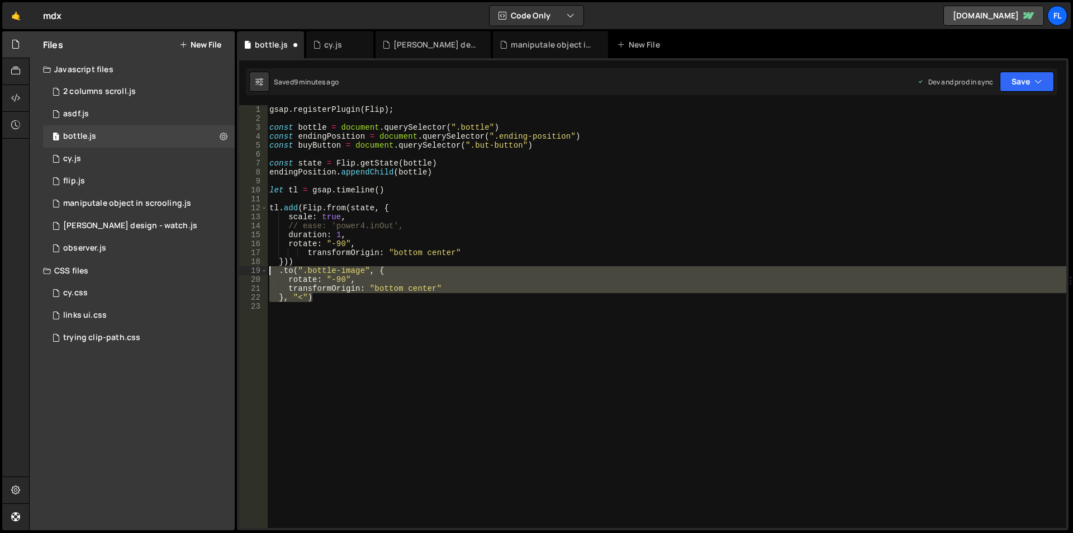
drag, startPoint x: 317, startPoint y: 300, endPoint x: 243, endPoint y: 271, distance: 79.1
click at [243, 271] on div "transformOrigin: "bottom center" 1 2 3 4 5 6 7 8 9 10 11 12 13 14 15 16 17 18 1…" at bounding box center [652, 316] width 827 height 422
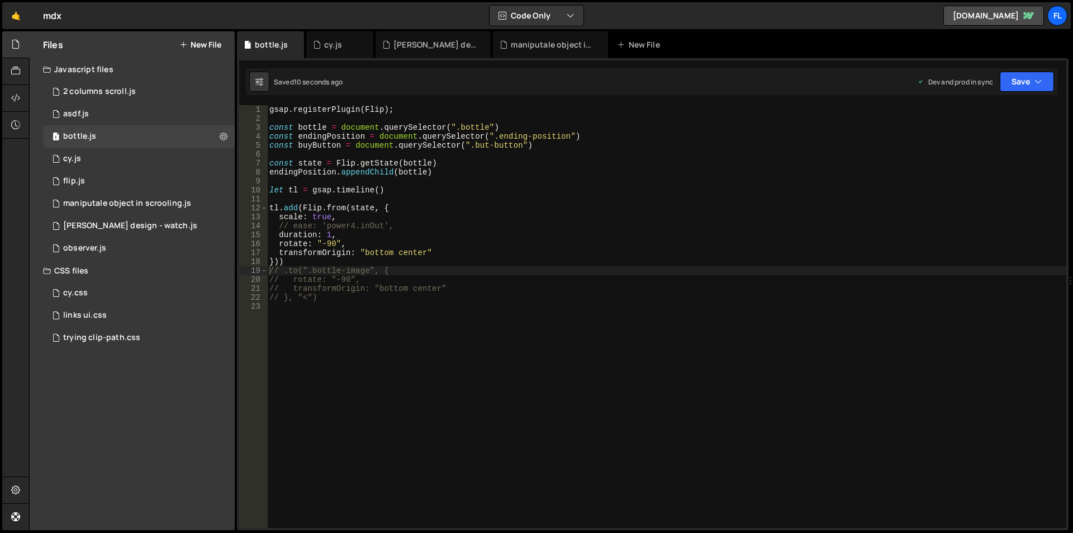
click at [443, 253] on div "gsap . registerPlugin ( Flip ) ; const bottle = document . querySelector ( ".bo…" at bounding box center [666, 325] width 799 height 440
type textarea "transformOrigin: "bottom center""
click at [425, 326] on div "gsap . registerPlugin ( Flip ) ; const bottle = document . querySelector ( ".bo…" at bounding box center [666, 325] width 799 height 440
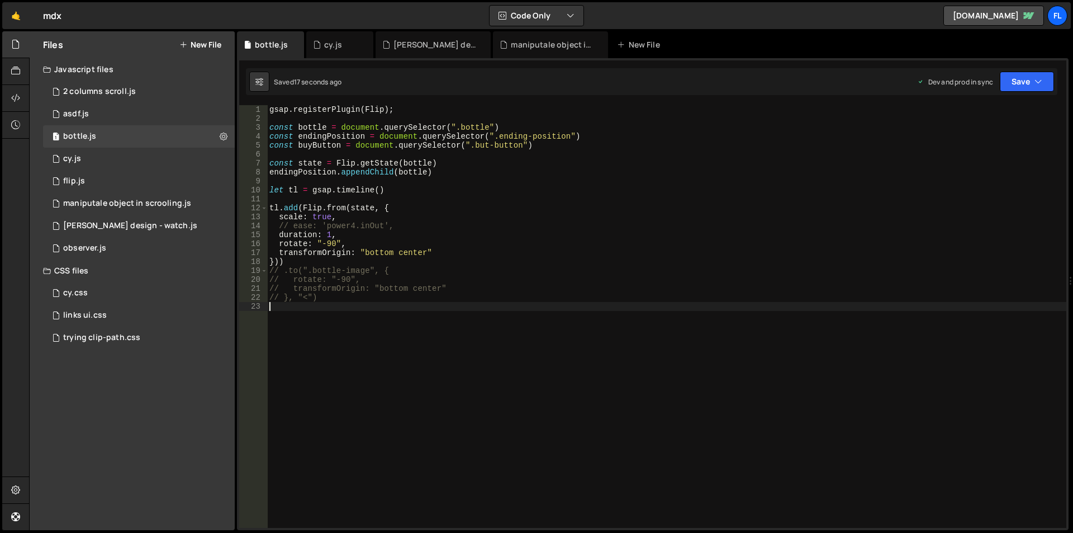
scroll to position [0, 0]
click at [329, 243] on div "gsap . registerPlugin ( Flip ) ; const bottle = document . querySelector ( ".bo…" at bounding box center [666, 325] width 799 height 440
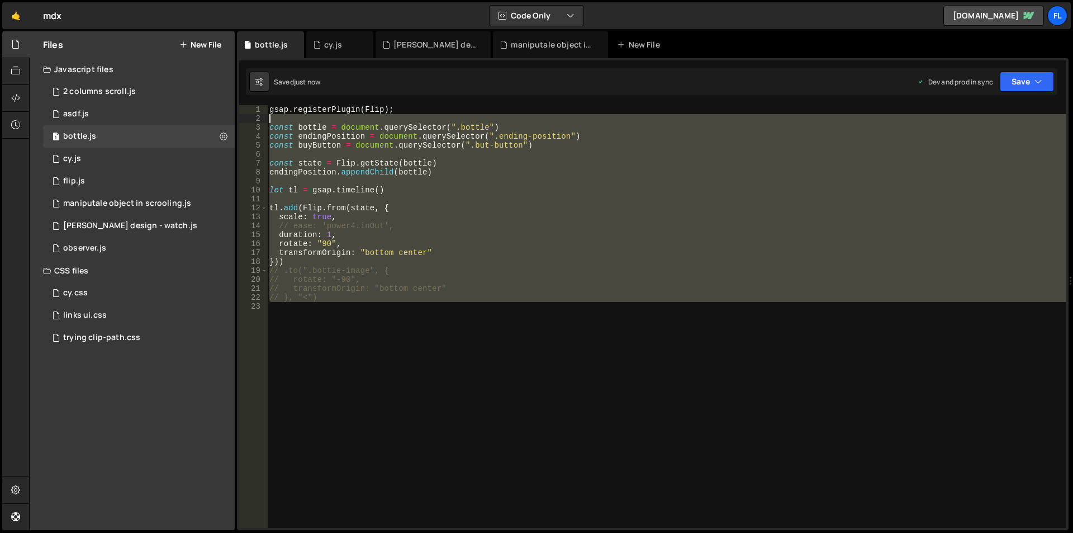
drag, startPoint x: 296, startPoint y: 321, endPoint x: 279, endPoint y: 122, distance: 199.1
click at [279, 122] on div "gsap . registerPlugin ( Flip ) ; const bottle = document . querySelector ( ".bo…" at bounding box center [666, 325] width 799 height 440
type textarea "const bottle = document.querySelector(".bottle")"
click at [224, 131] on icon at bounding box center [224, 136] width 8 height 11
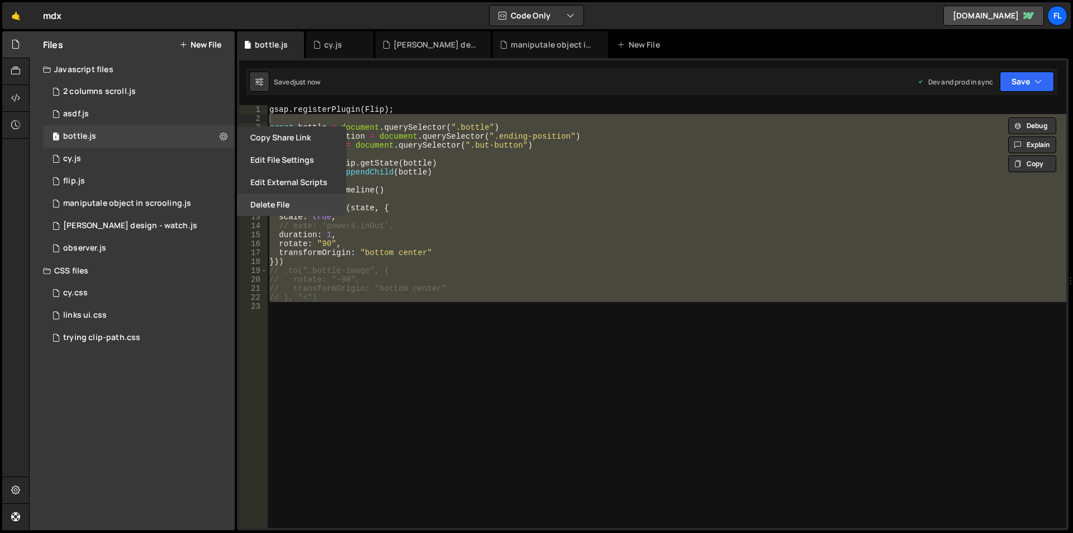
click at [262, 208] on button "Delete File" at bounding box center [292, 204] width 110 height 22
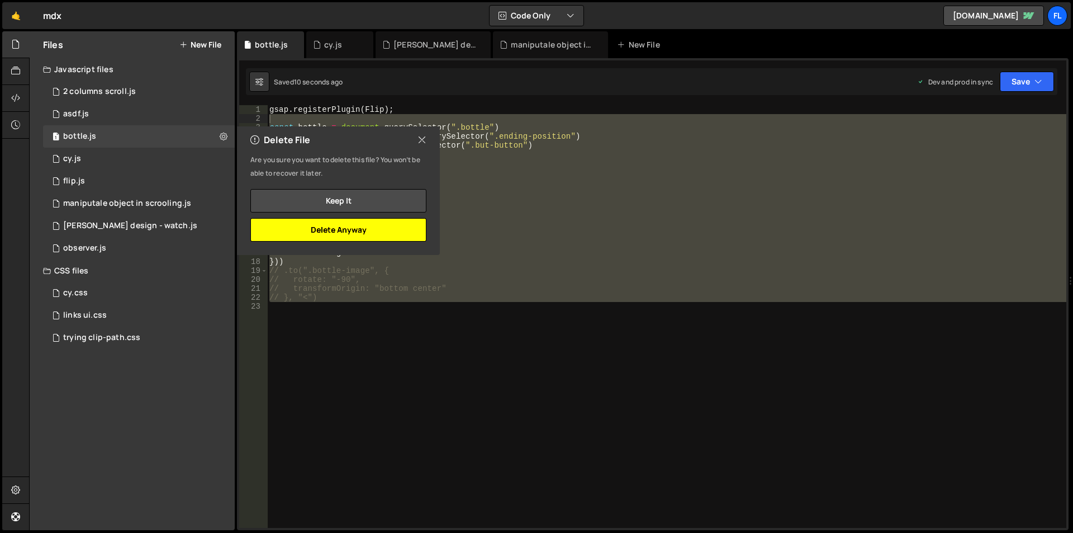
click at [372, 233] on button "Delete Anyway" at bounding box center [338, 229] width 176 height 23
